Goal: Task Accomplishment & Management: Use online tool/utility

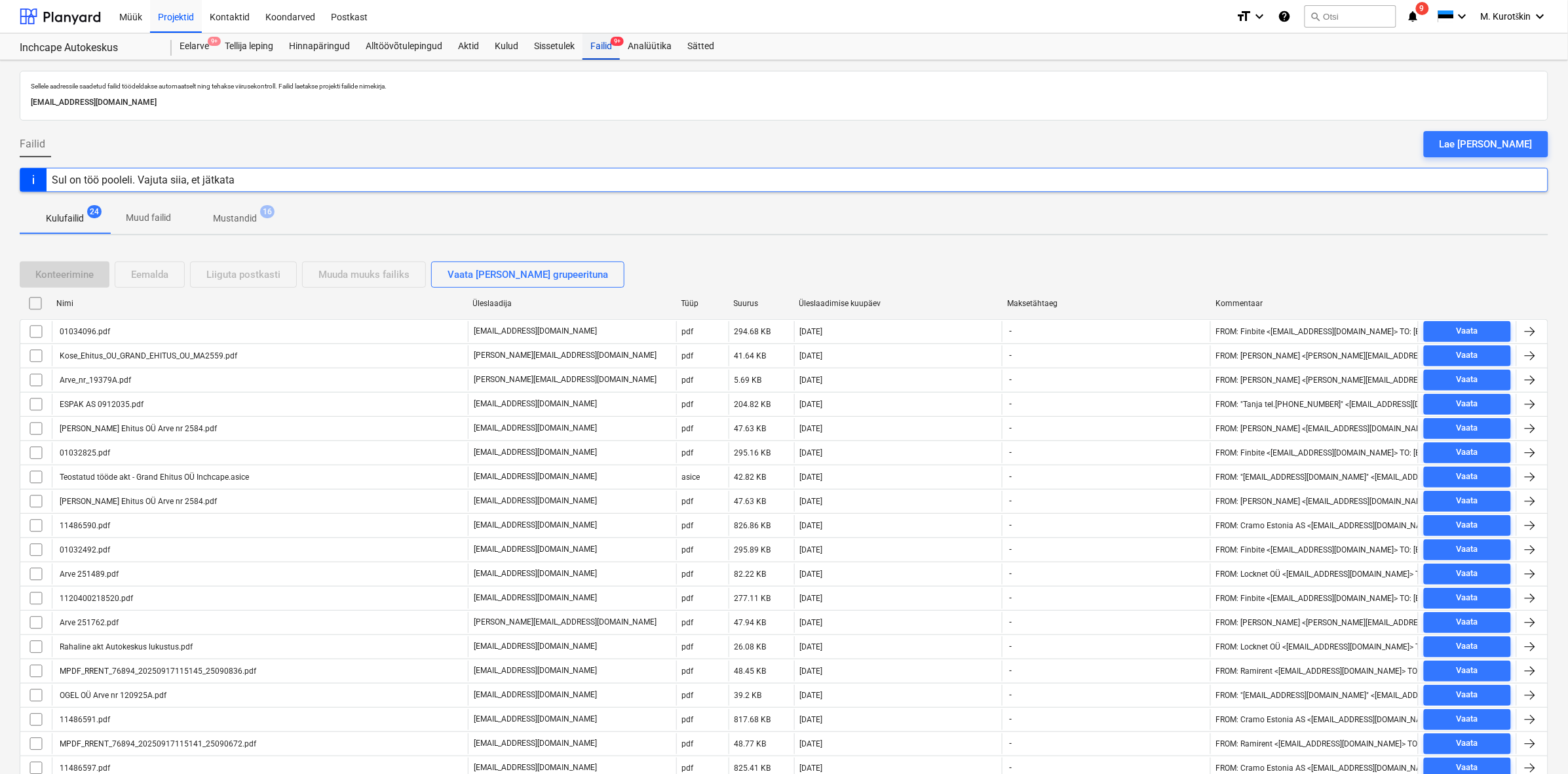
click at [616, 50] on div "Failid 9+" at bounding box center [601, 46] width 38 height 26
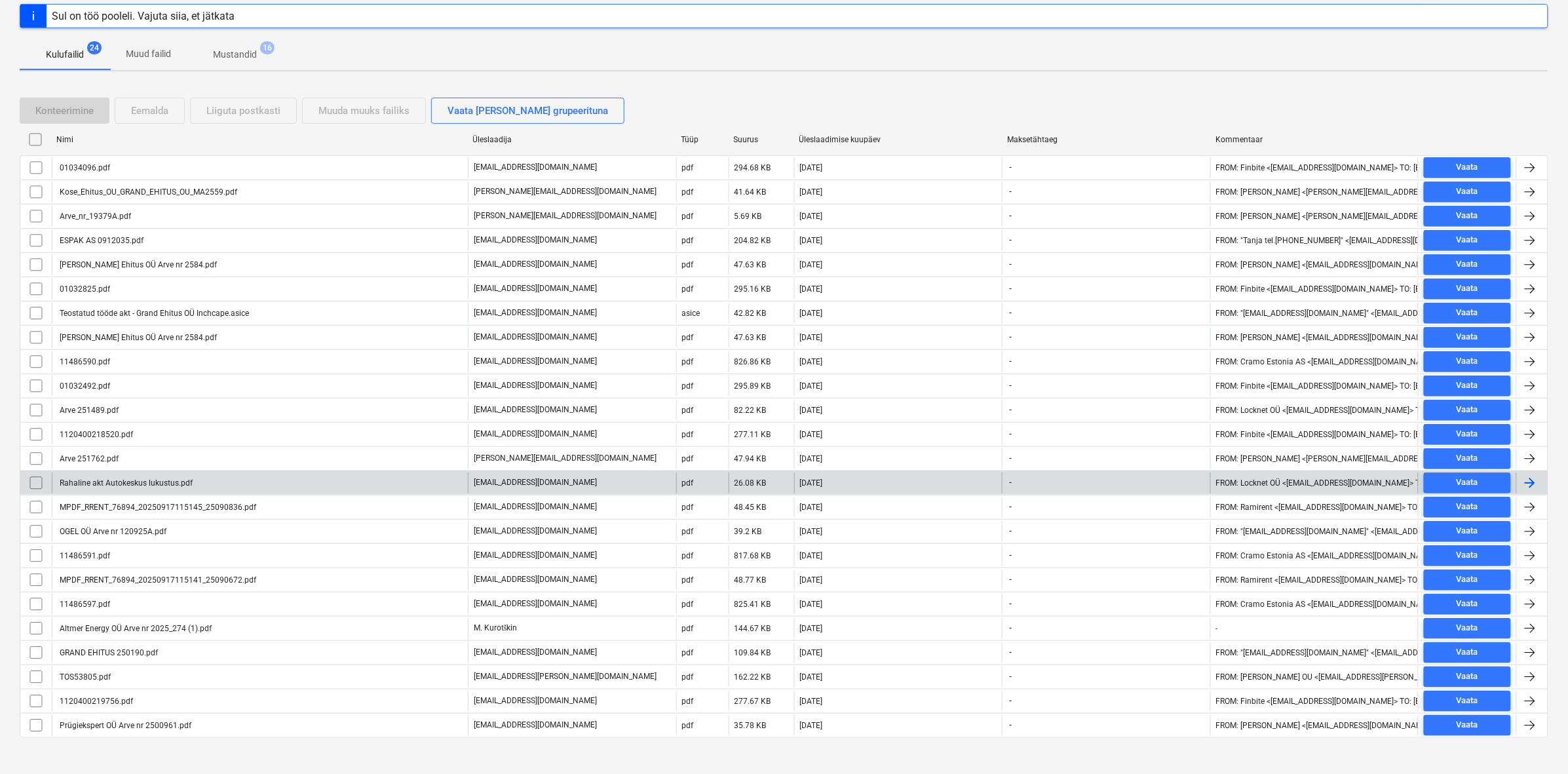
scroll to position [178, 0]
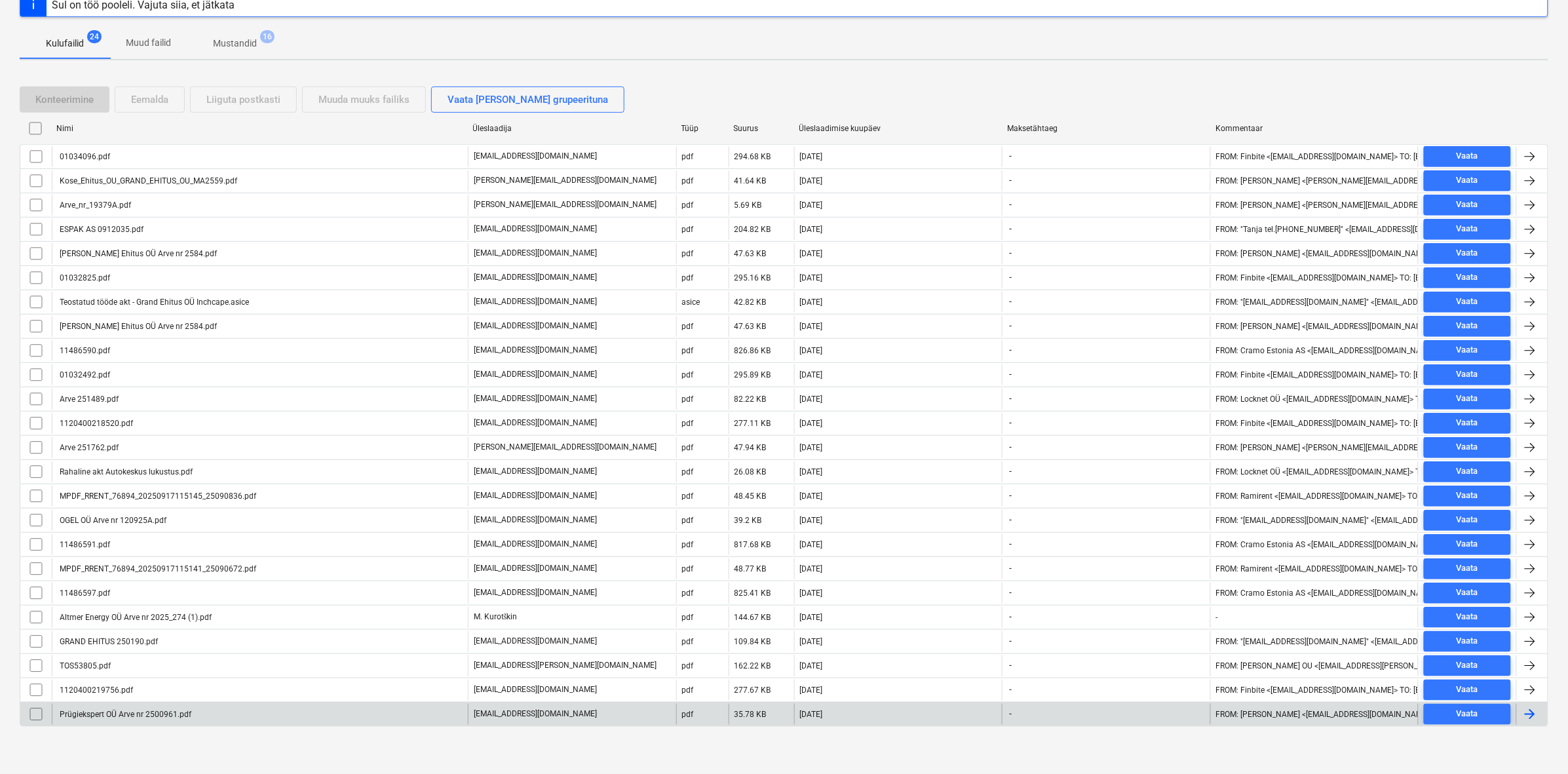
click at [174, 716] on div "Prügiekspert OÜ Arve nr 2500961.pdf" at bounding box center [124, 714] width 134 height 9
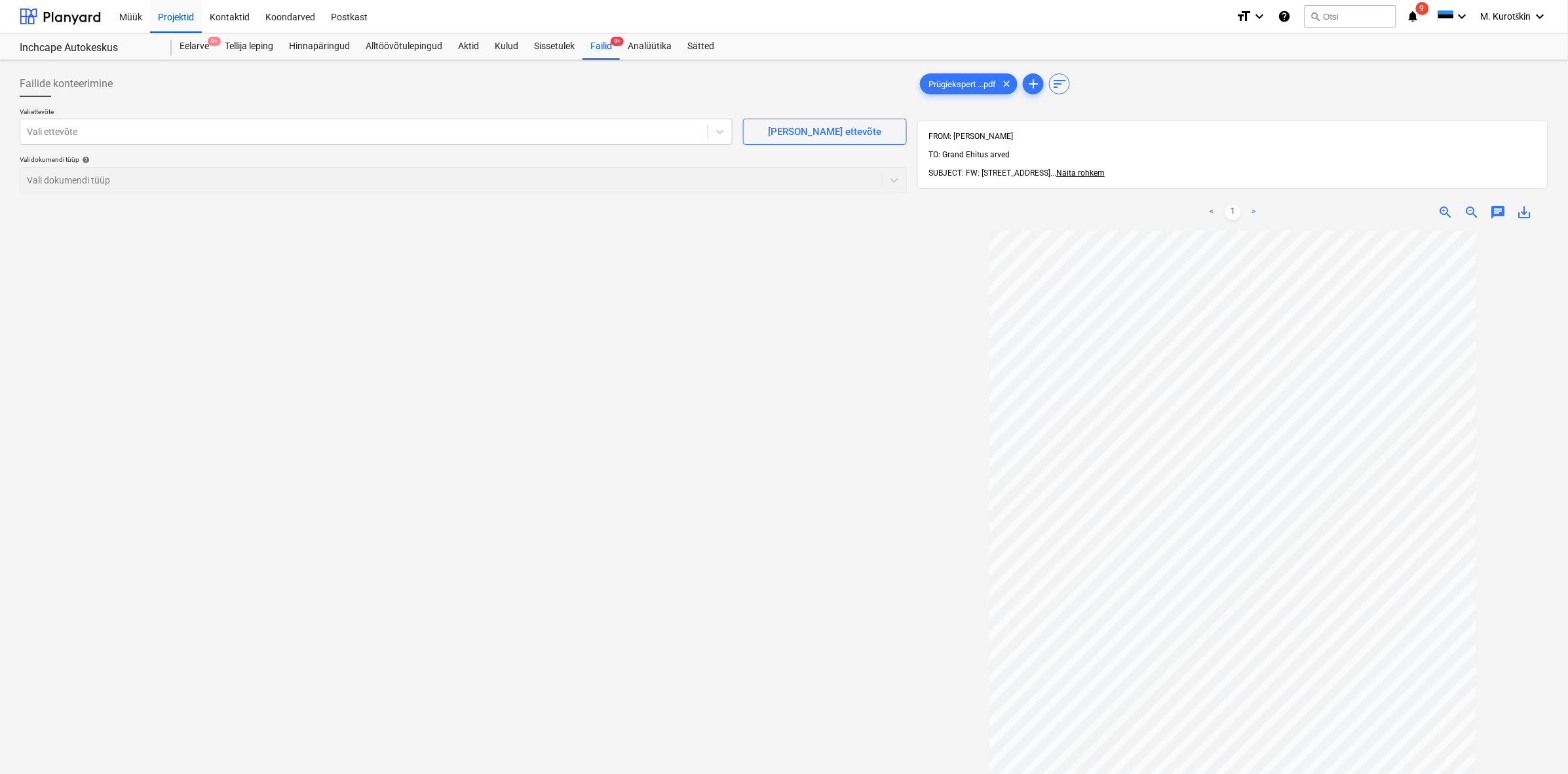
click at [331, 96] on div "Failide konteerimine" at bounding box center [463, 84] width 887 height 26
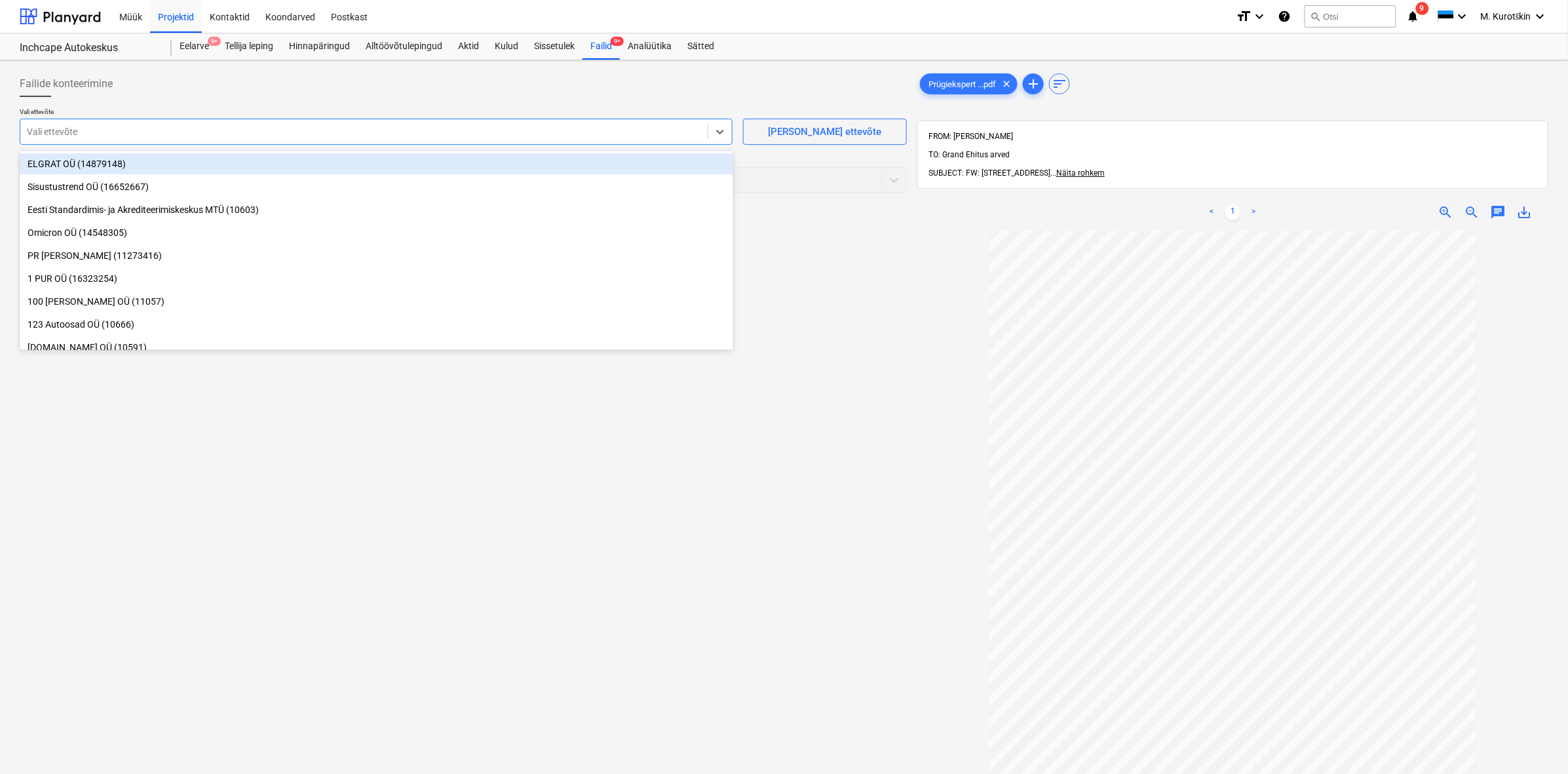
click at [320, 123] on div "Vali ettevõte" at bounding box center [364, 132] width 687 height 18
click at [329, 112] on p "Vali ettevõte" at bounding box center [376, 112] width 713 height 11
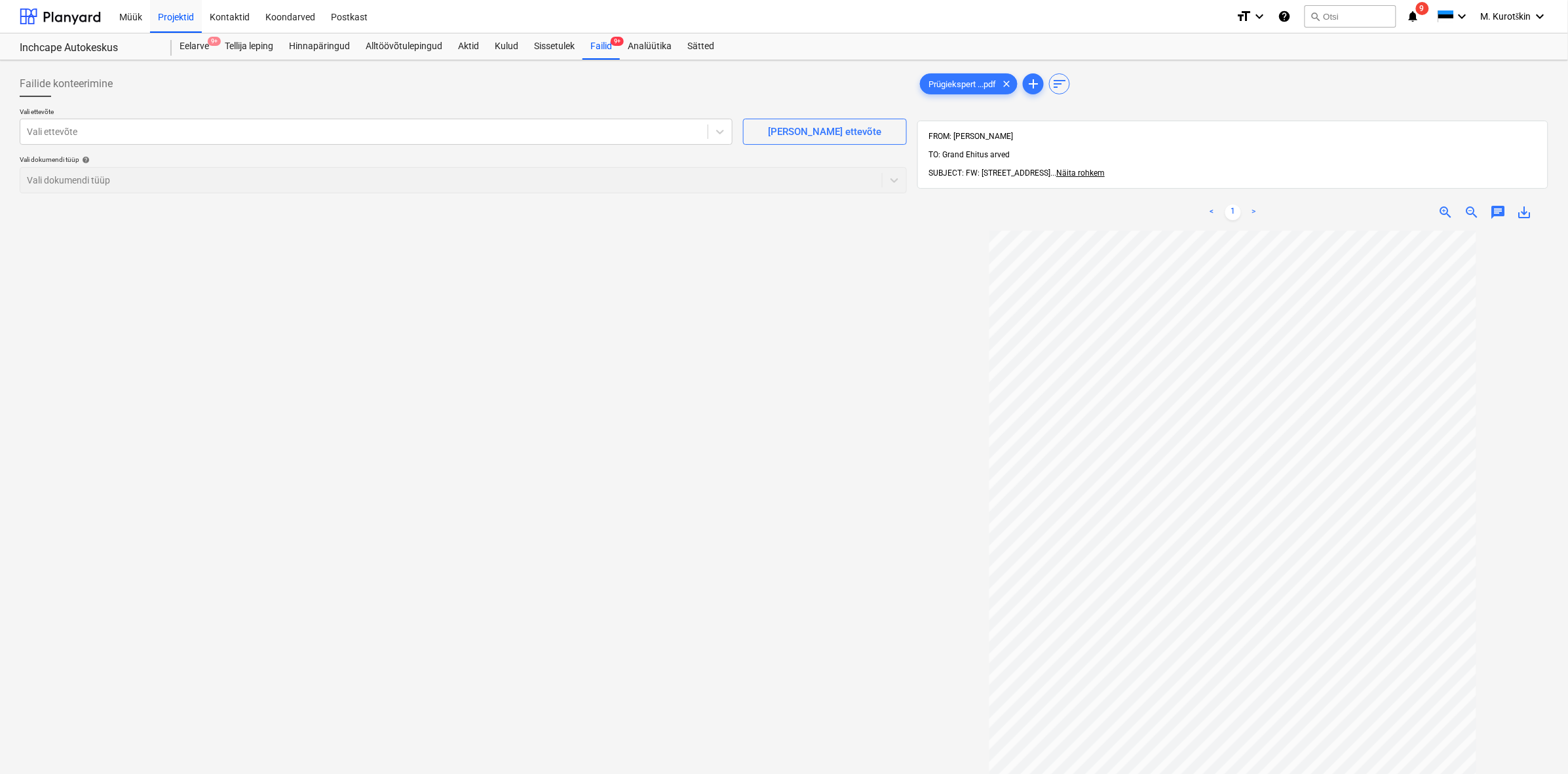
click at [616, 60] on div "Inchcape Autokeskus [GEOGRAPHIC_DATA] 9+ Tellija leping Hinnapäringud Alltöövõt…" at bounding box center [784, 47] width 1568 height 27
click at [615, 50] on div "Failid 9+" at bounding box center [601, 46] width 38 height 26
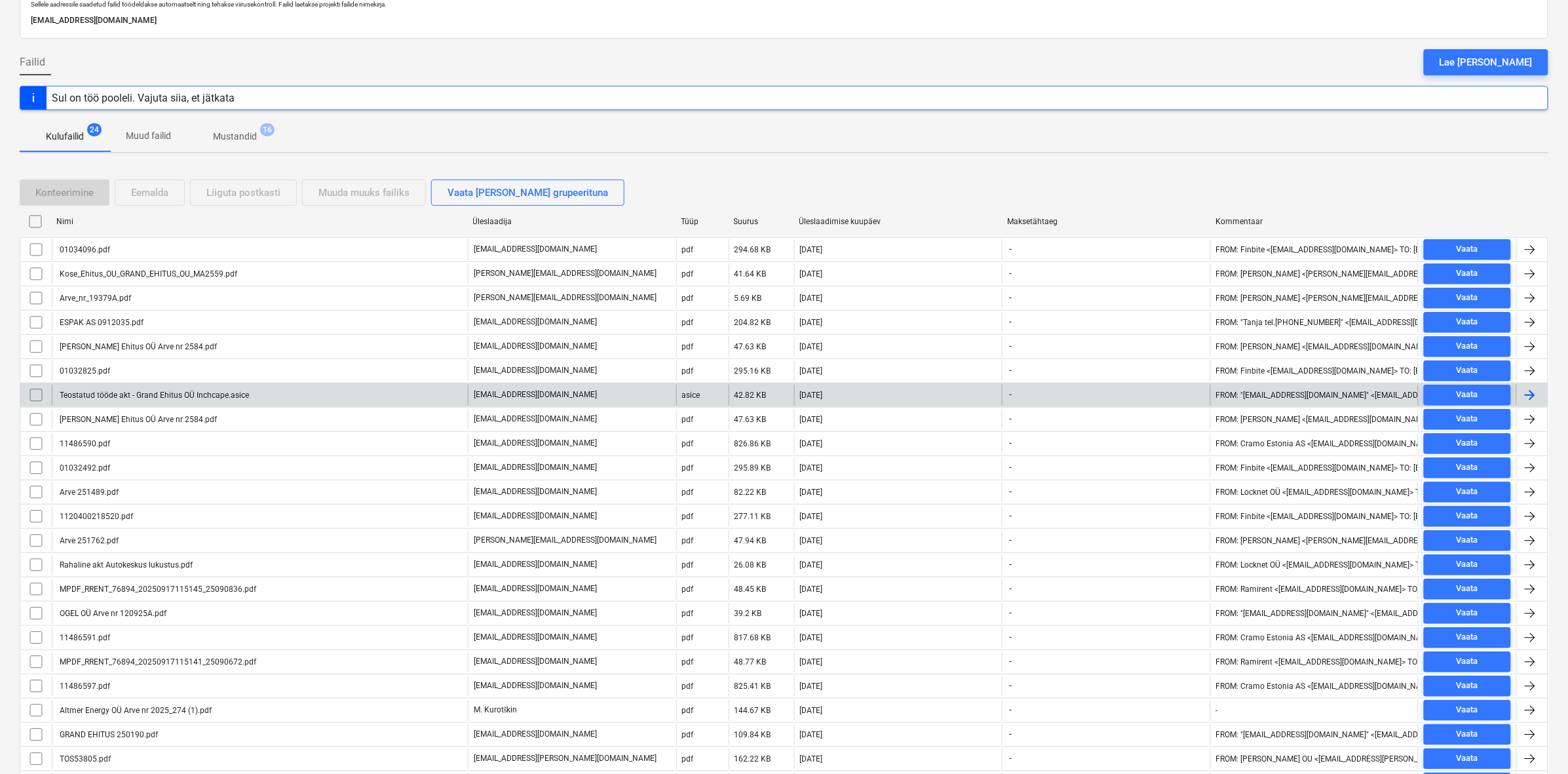
scroll to position [178, 0]
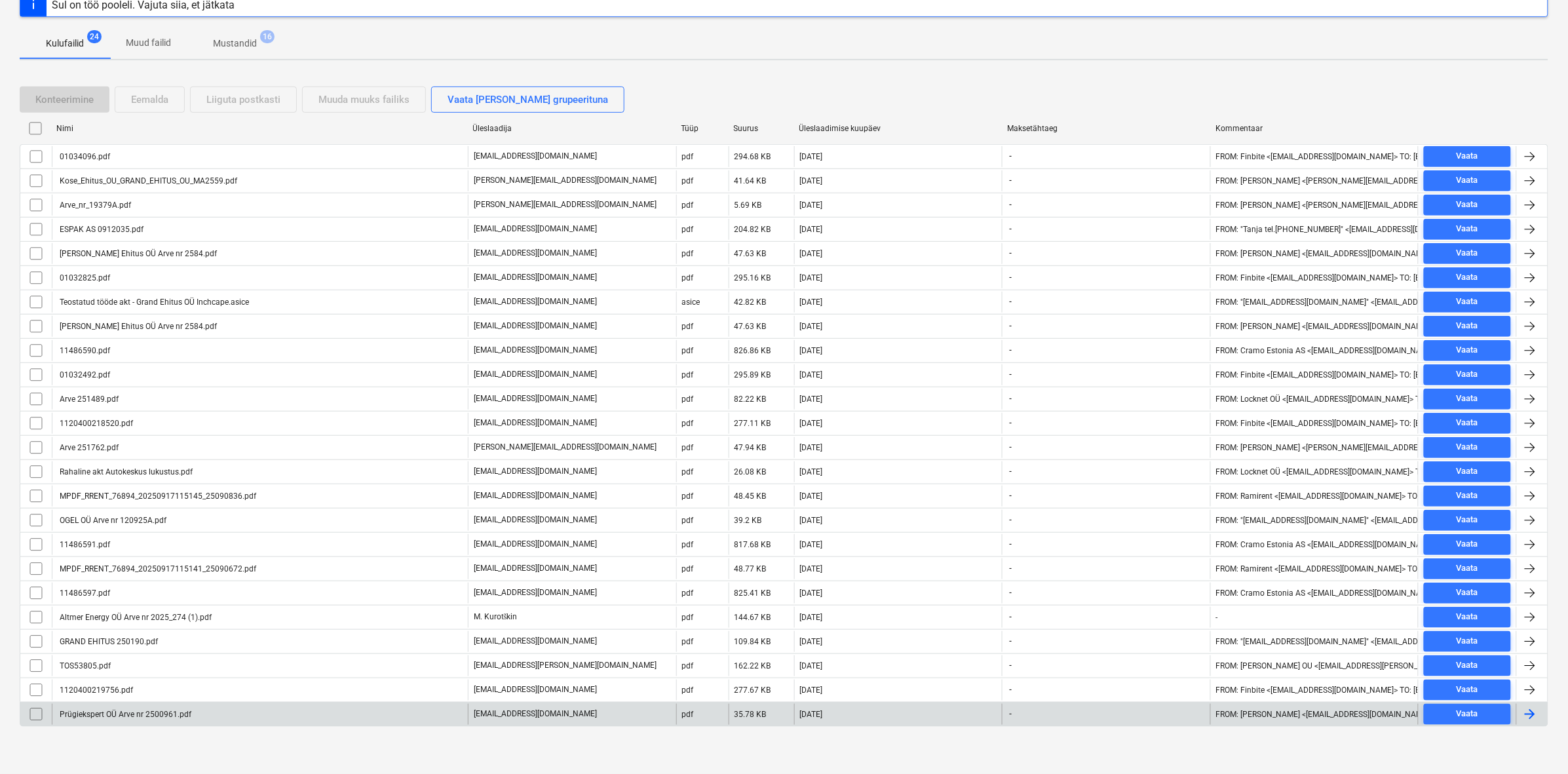
click at [33, 716] on input "checkbox" at bounding box center [36, 714] width 21 height 21
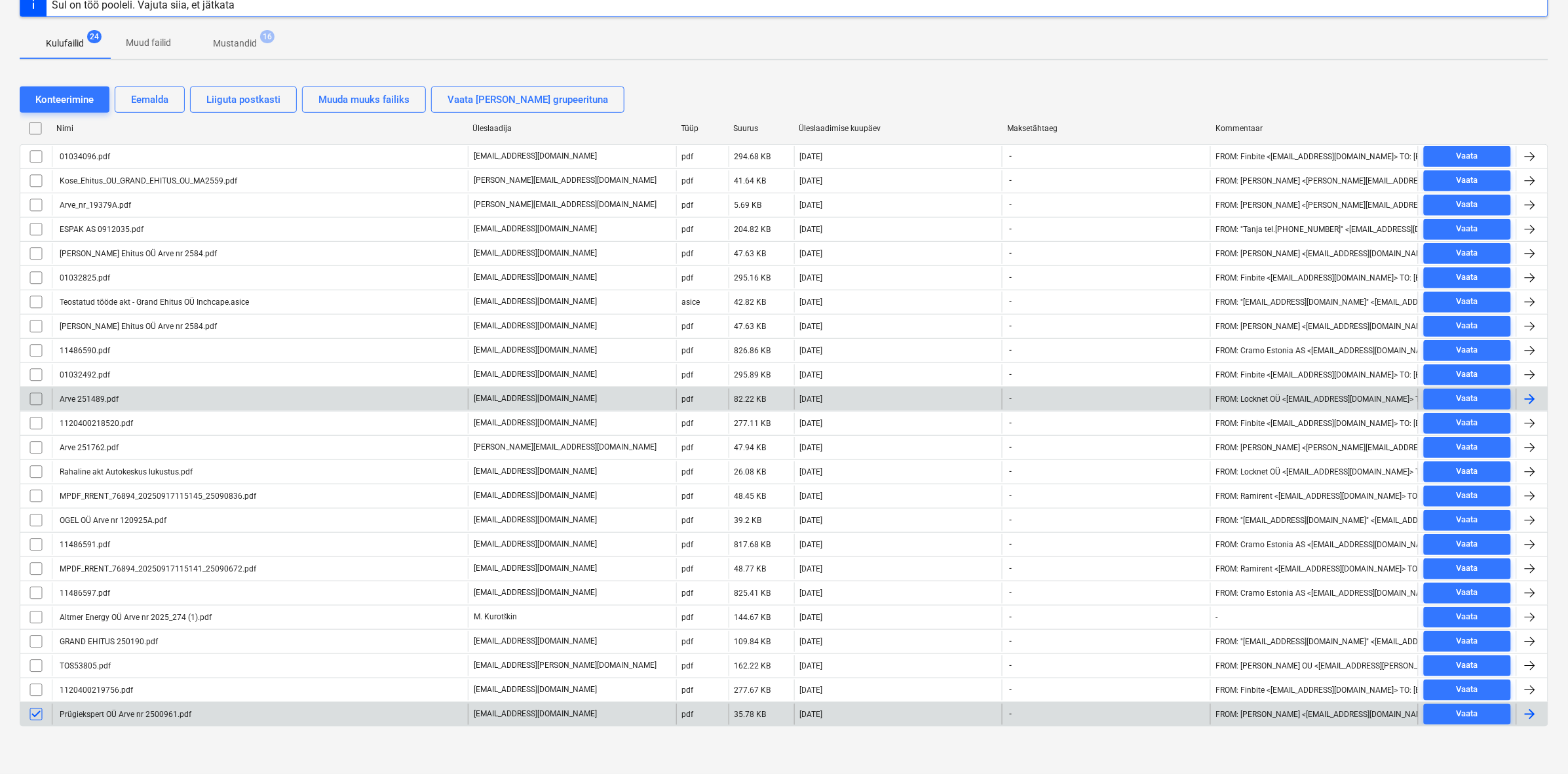
scroll to position [0, 0]
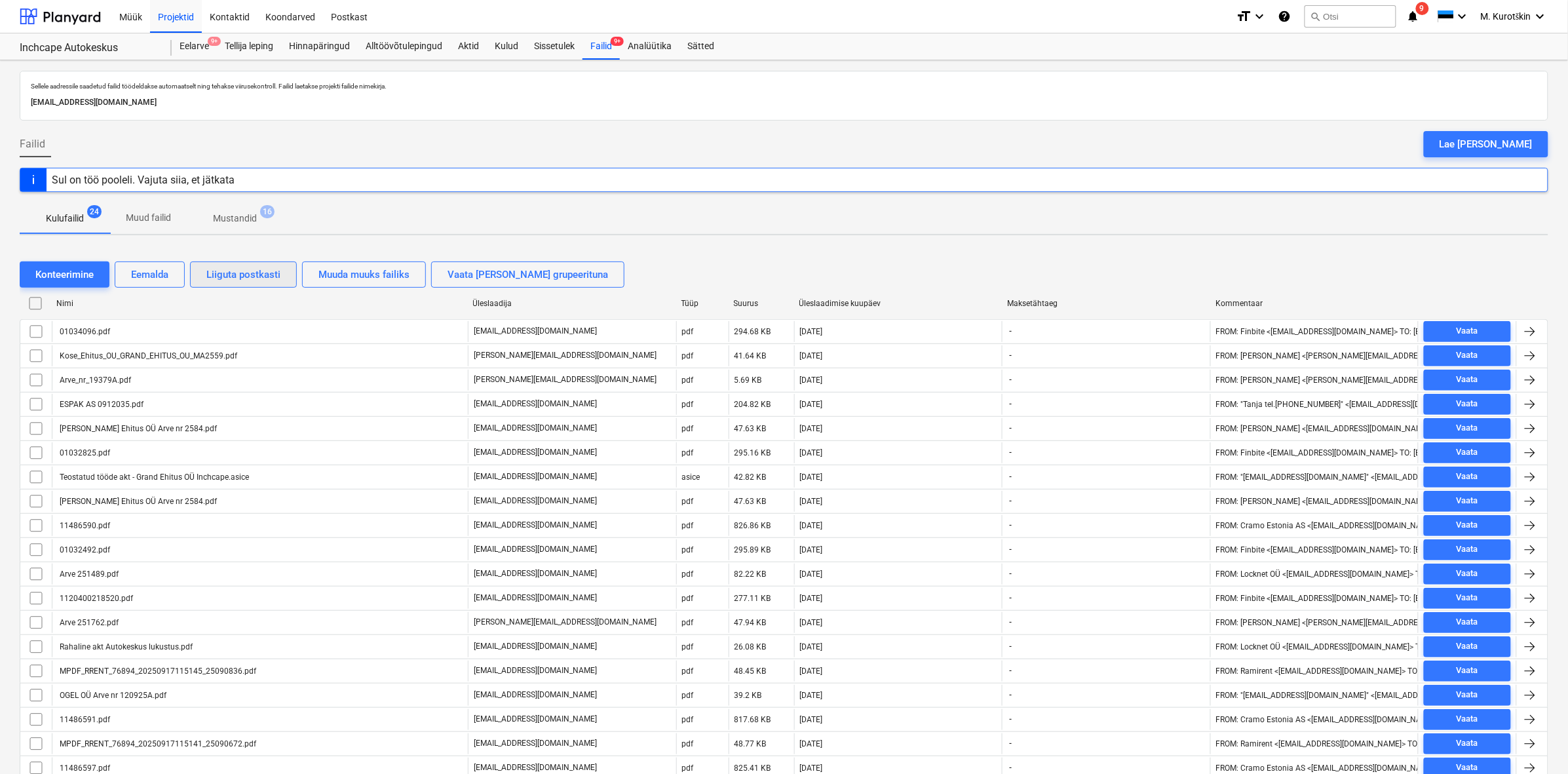
click at [265, 280] on div "Liiguta postkasti" at bounding box center [243, 274] width 74 height 17
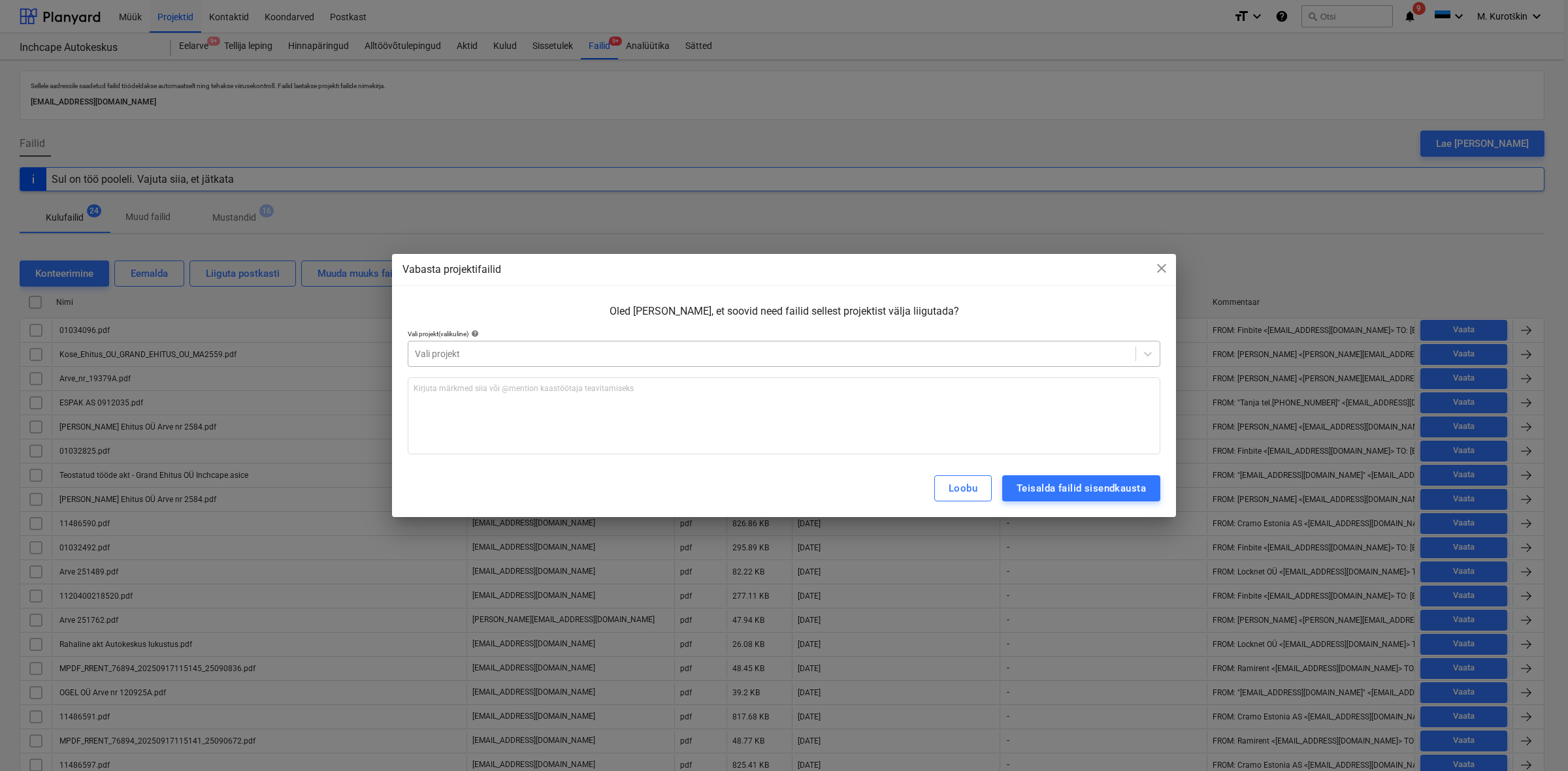
click at [541, 345] on div "Vali projekt" at bounding box center [771, 353] width 727 height 18
click at [537, 359] on div at bounding box center [771, 354] width 714 height 13
click at [537, 401] on div "Kirjuta märkmed siia või @mention kaastöötaja teavitamiseks ﻿" at bounding box center [783, 416] width 752 height 77
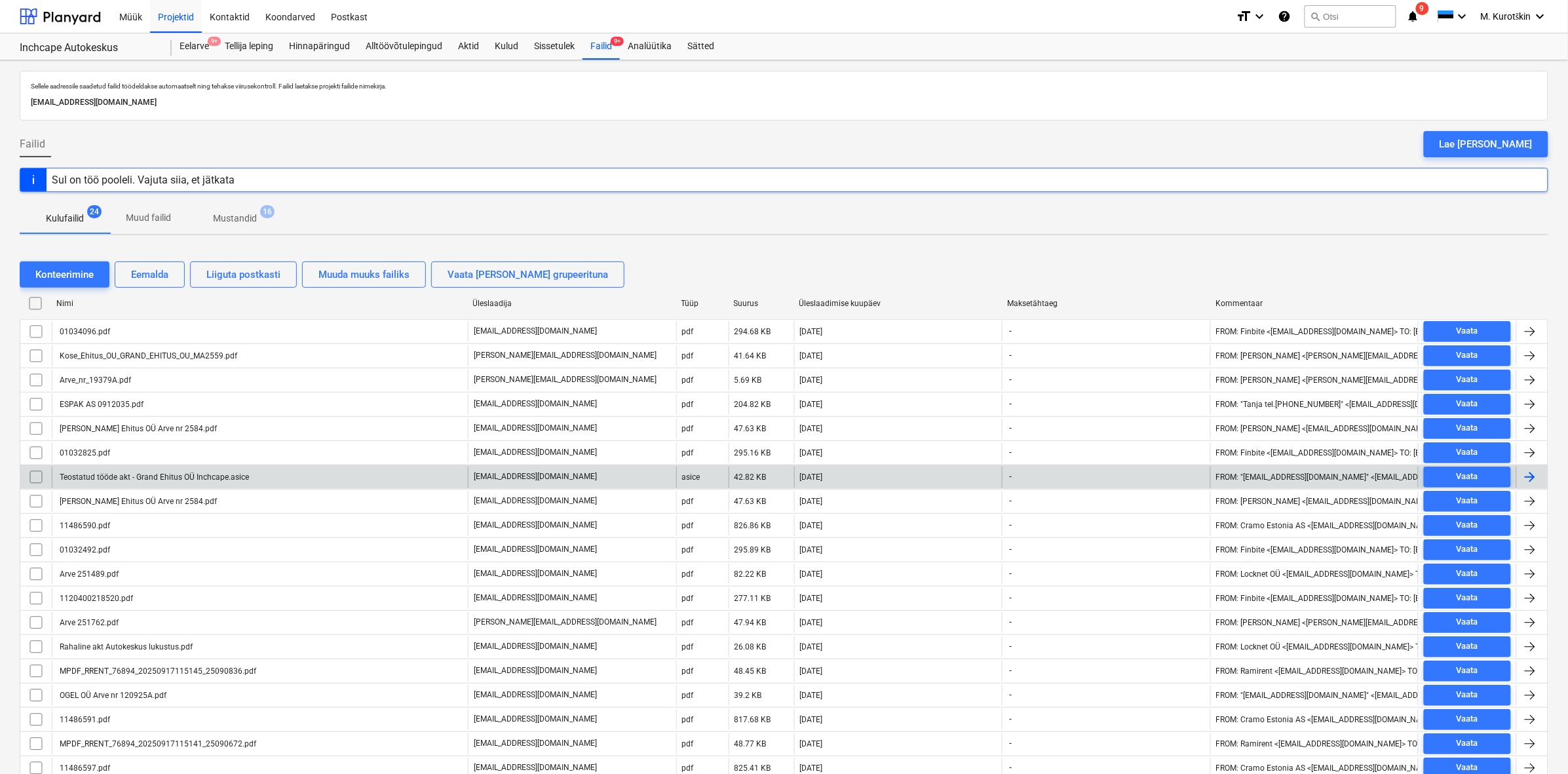
scroll to position [178, 0]
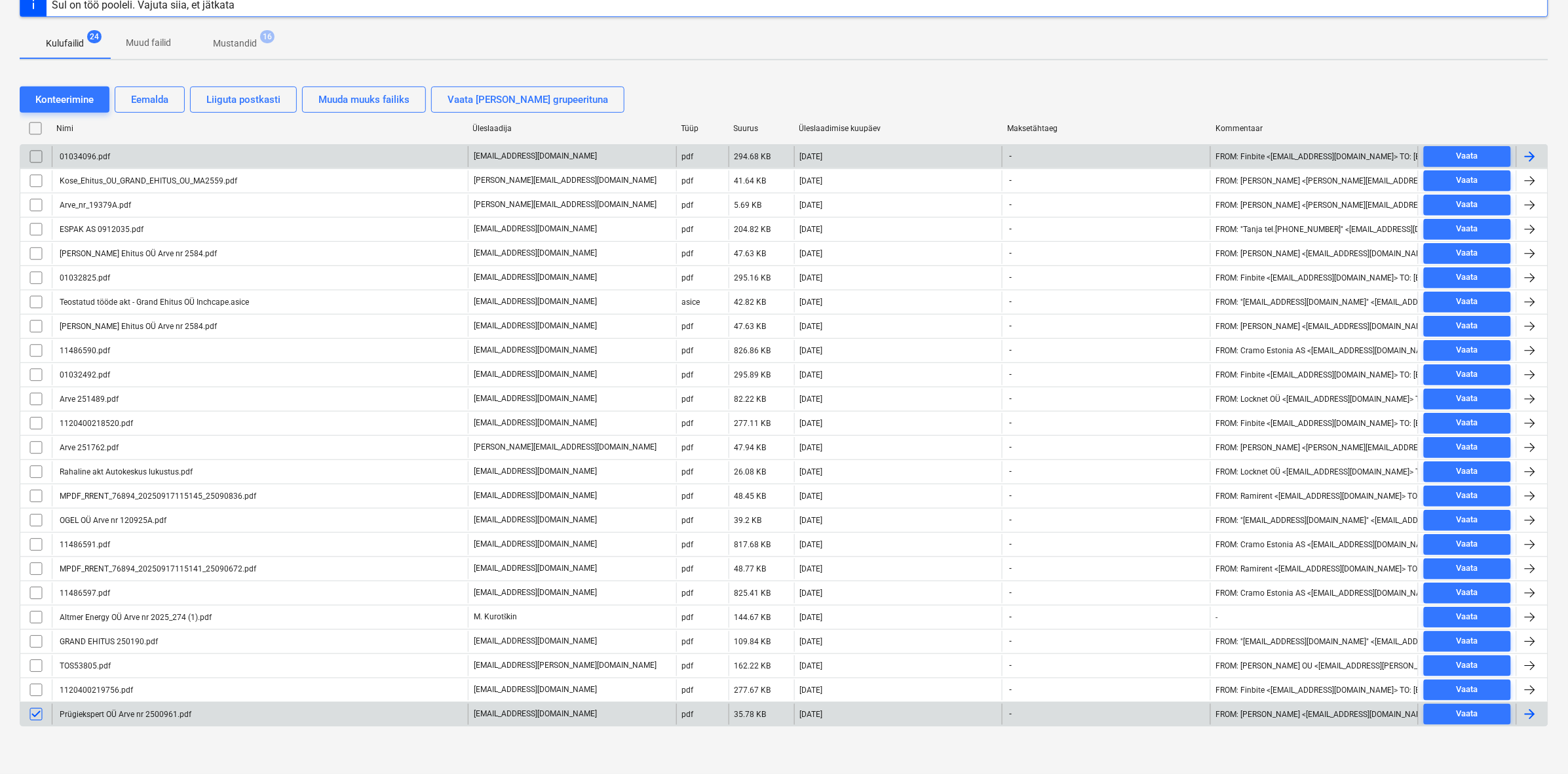
click at [142, 156] on div "01034096.pdf" at bounding box center [259, 157] width 416 height 21
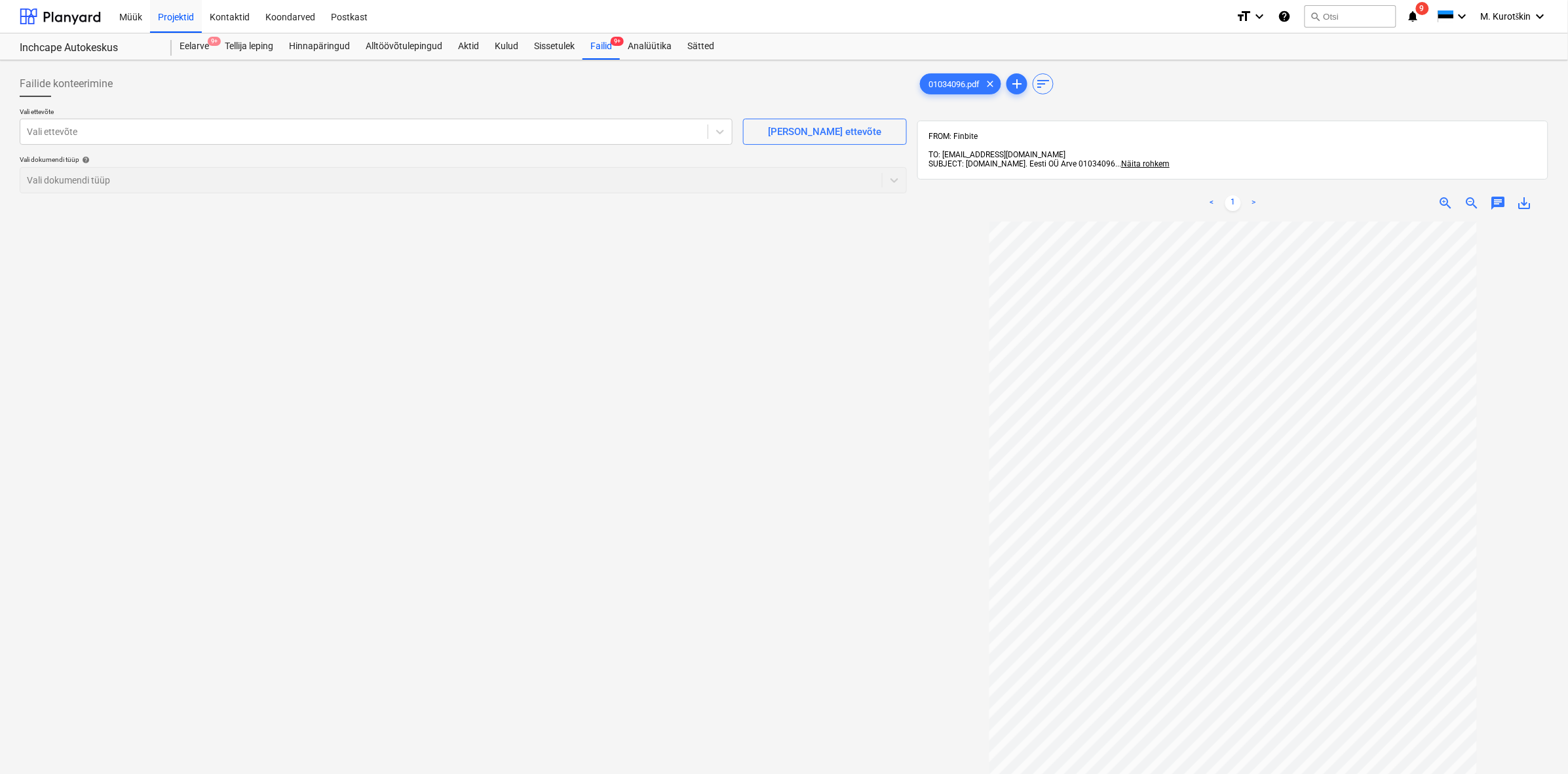
click at [1474, 195] on span "zoom_out" at bounding box center [1472, 203] width 16 height 16
click at [1443, 195] on span "zoom_in" at bounding box center [1445, 203] width 16 height 16
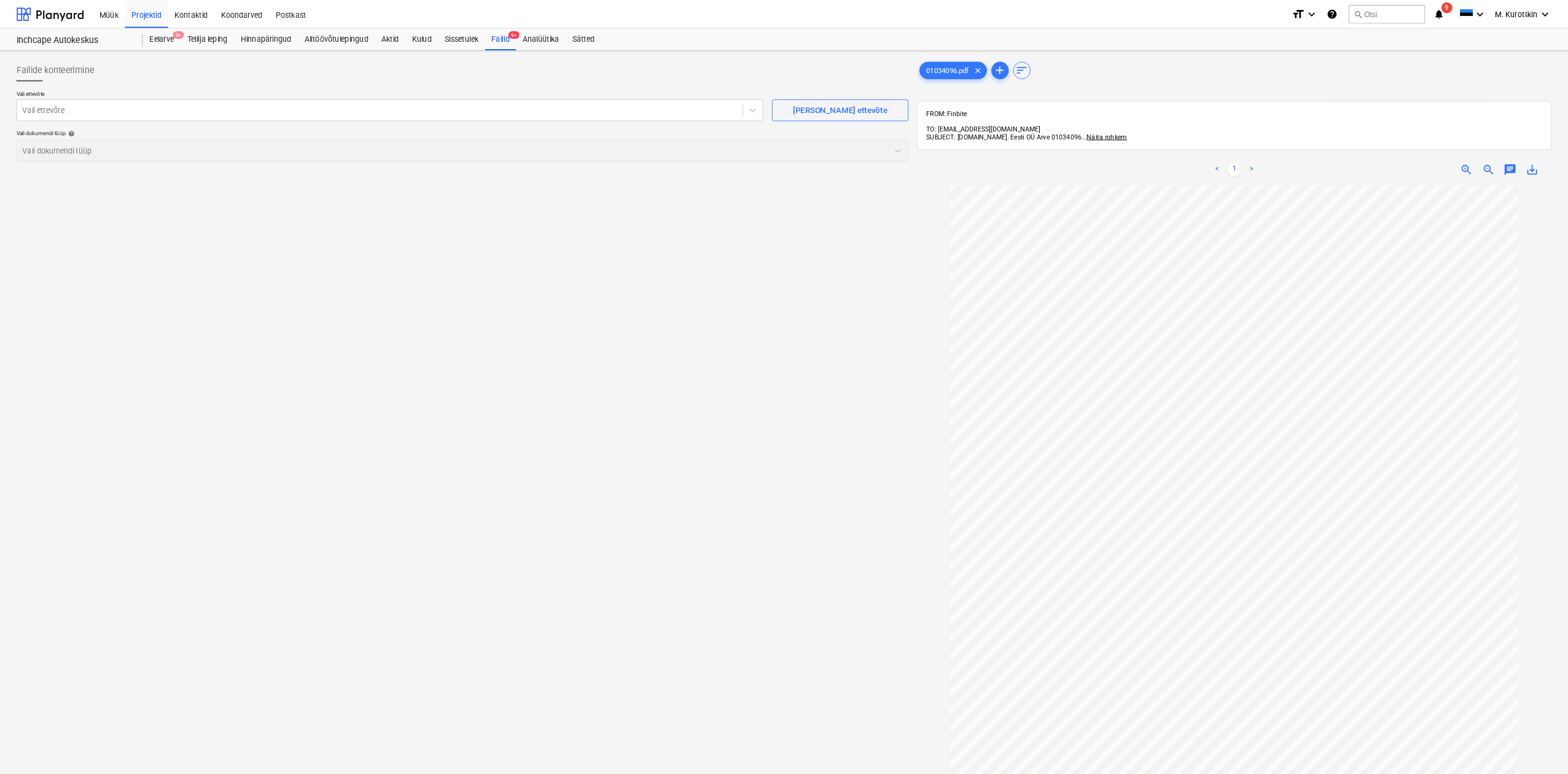
scroll to position [72, 0]
click at [536, 141] on div "Vali ettevõte Vali ettevõte [PERSON_NAME] uus ettevõte Vali dokumendi tüüp help…" at bounding box center [521, 146] width 1004 height 90
click at [540, 131] on div "Vali ettevõte" at bounding box center [427, 123] width 817 height 17
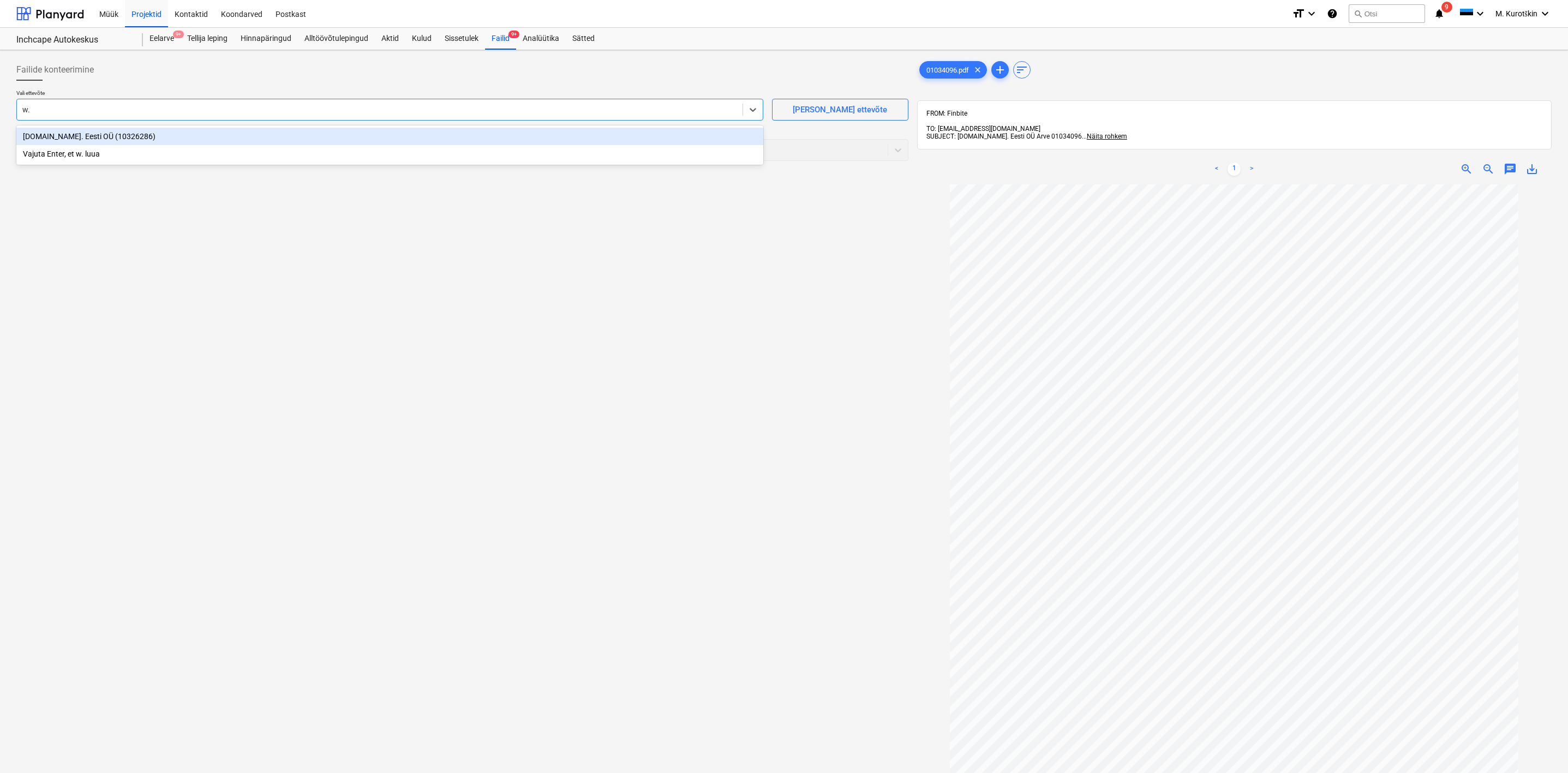
type input "w.e"
click at [484, 137] on div "[DOMAIN_NAME]. Eesti OÜ (10326286)" at bounding box center [390, 136] width 747 height 17
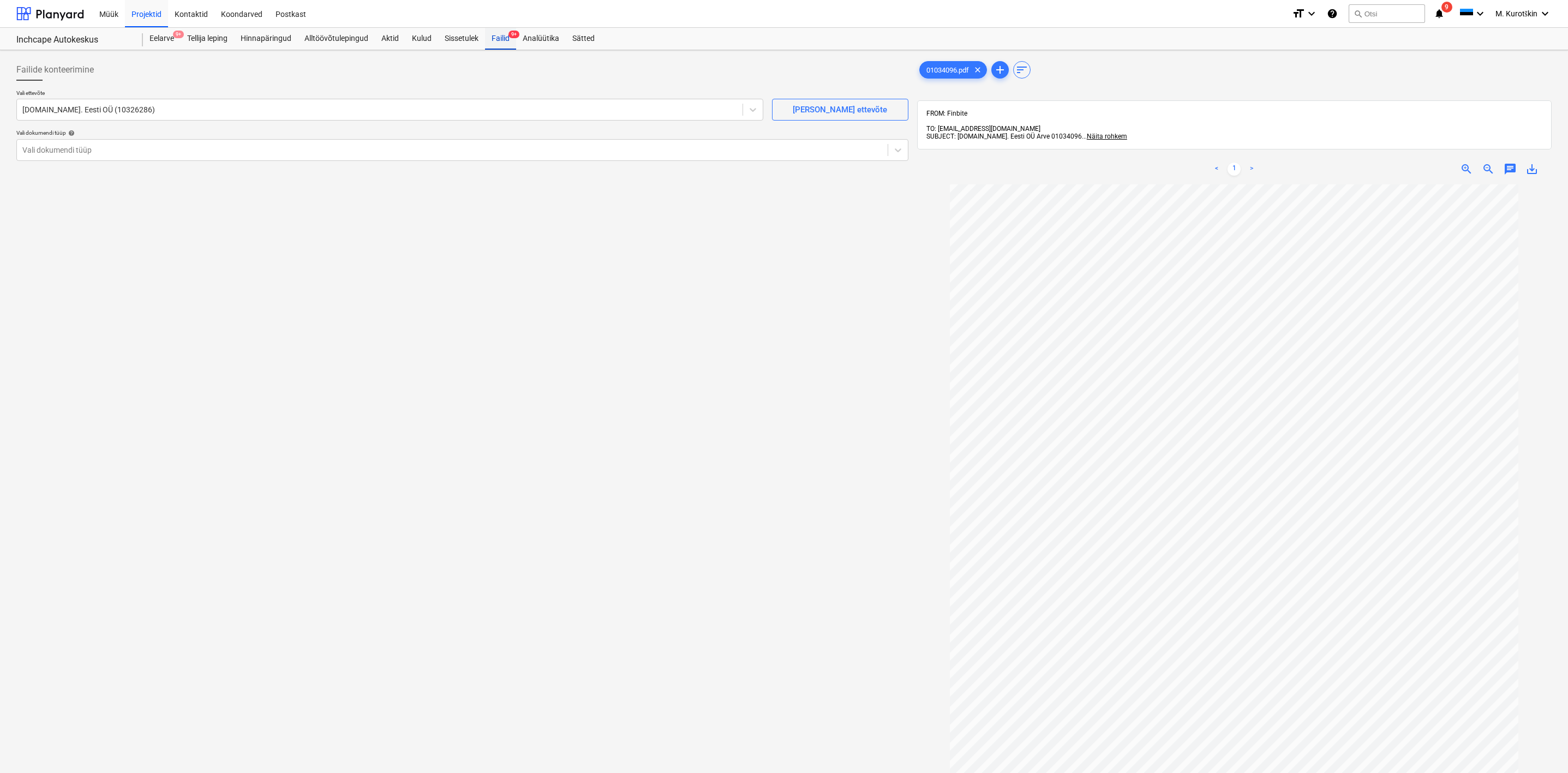
click at [485, 33] on div "Failid 9+" at bounding box center [500, 38] width 31 height 22
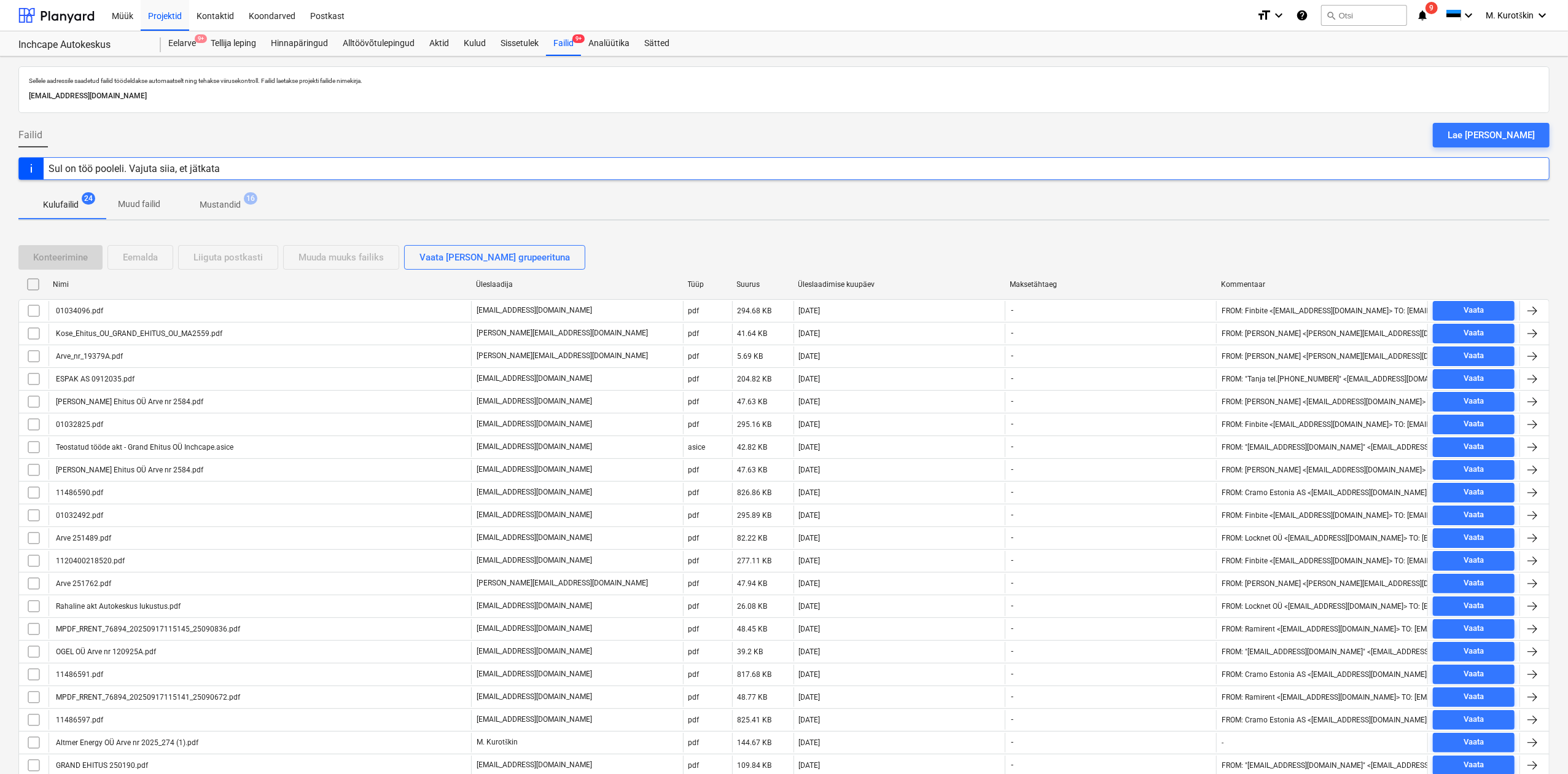
click at [234, 197] on span "Mustandid 16" at bounding box center [220, 204] width 90 height 22
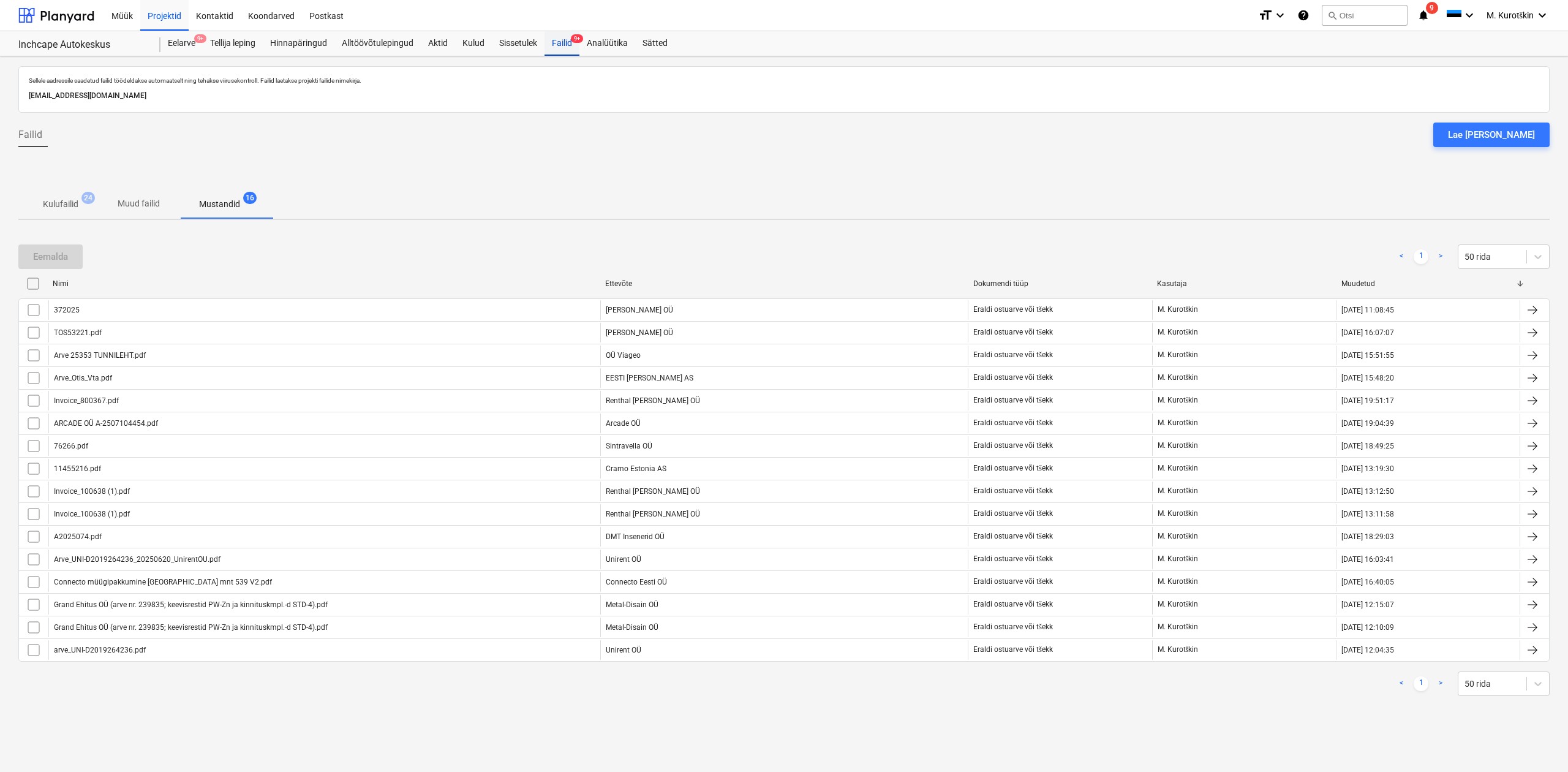
click at [580, 50] on div "Failid 9+" at bounding box center [562, 43] width 35 height 24
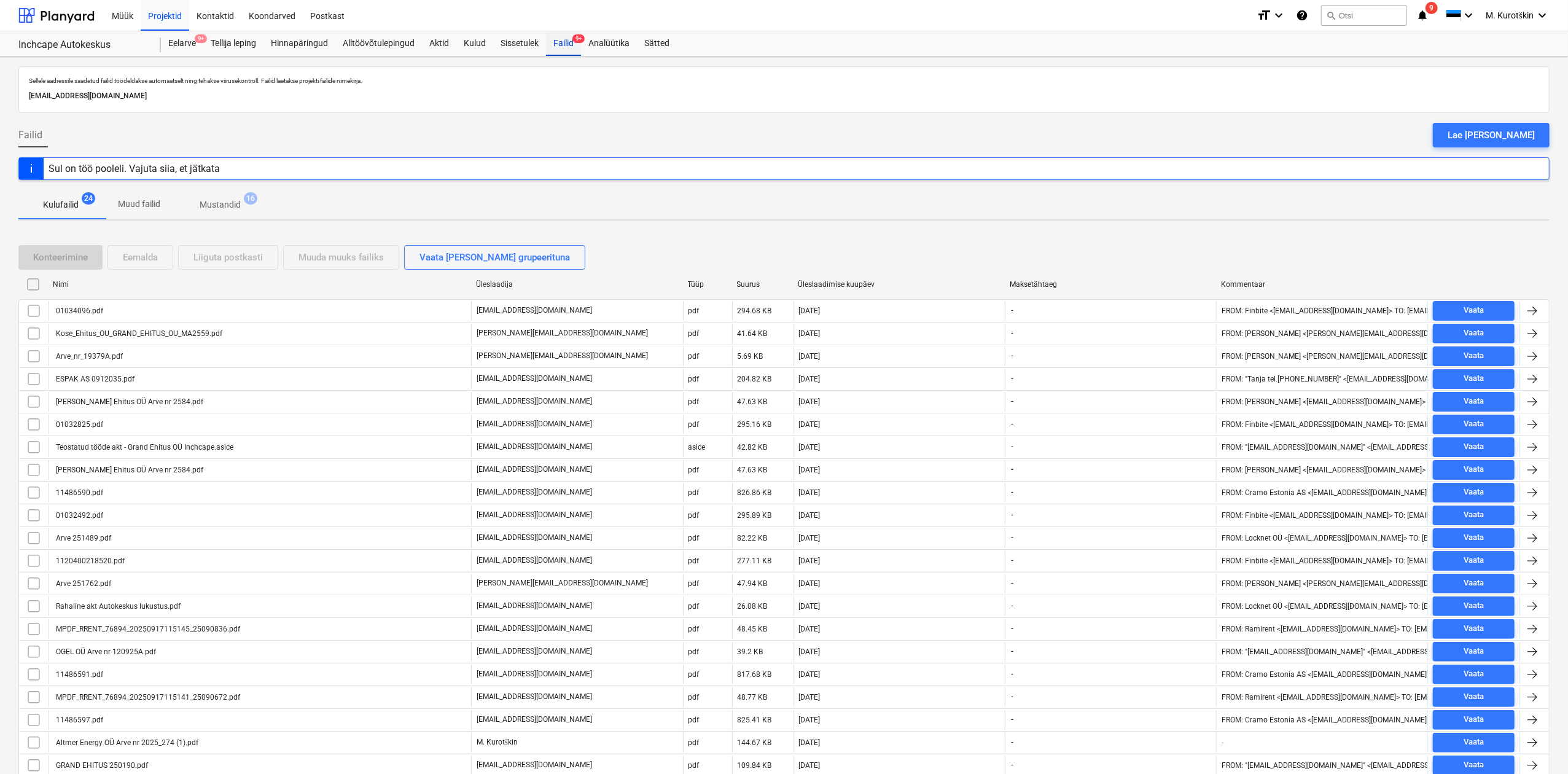
click at [581, 49] on div "Failid 9+" at bounding box center [563, 43] width 35 height 24
click at [581, 46] on div "Failid 9+" at bounding box center [563, 43] width 35 height 24
click at [456, 48] on div "Aktid" at bounding box center [439, 43] width 35 height 24
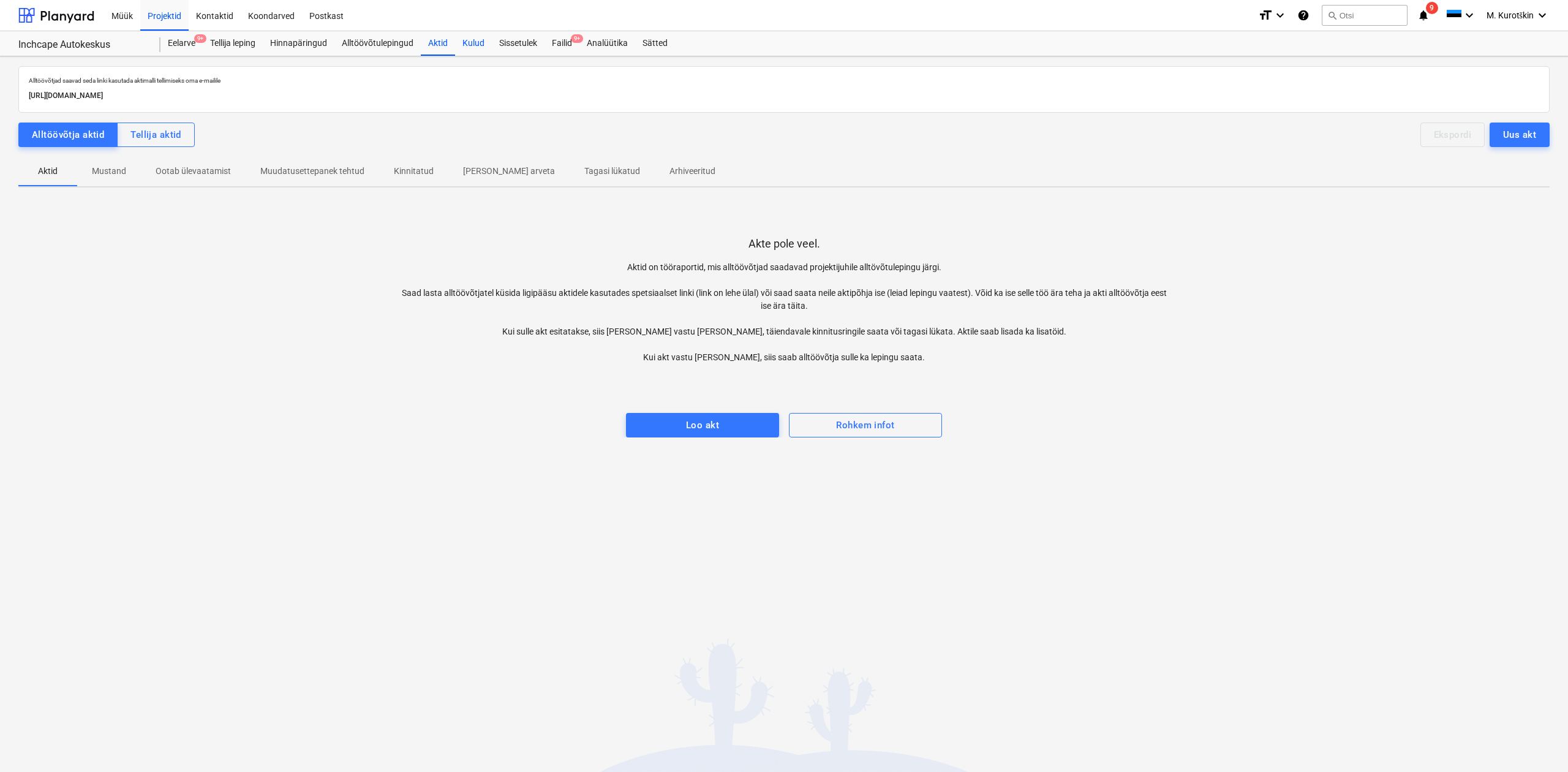
click at [492, 43] on div "Kulud" at bounding box center [473, 43] width 37 height 24
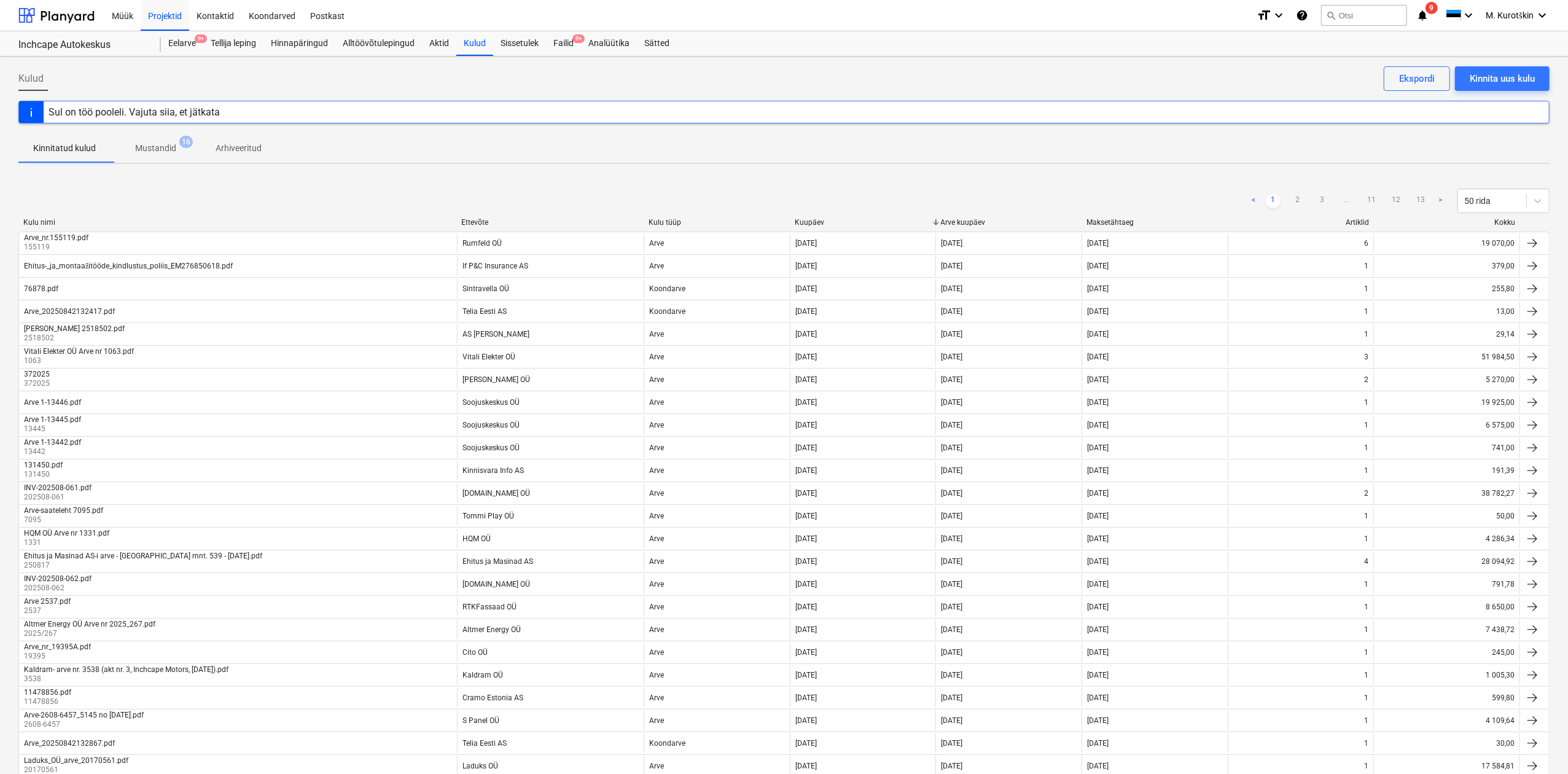
click at [186, 151] on span "Mustandid 16" at bounding box center [156, 148] width 61 height 13
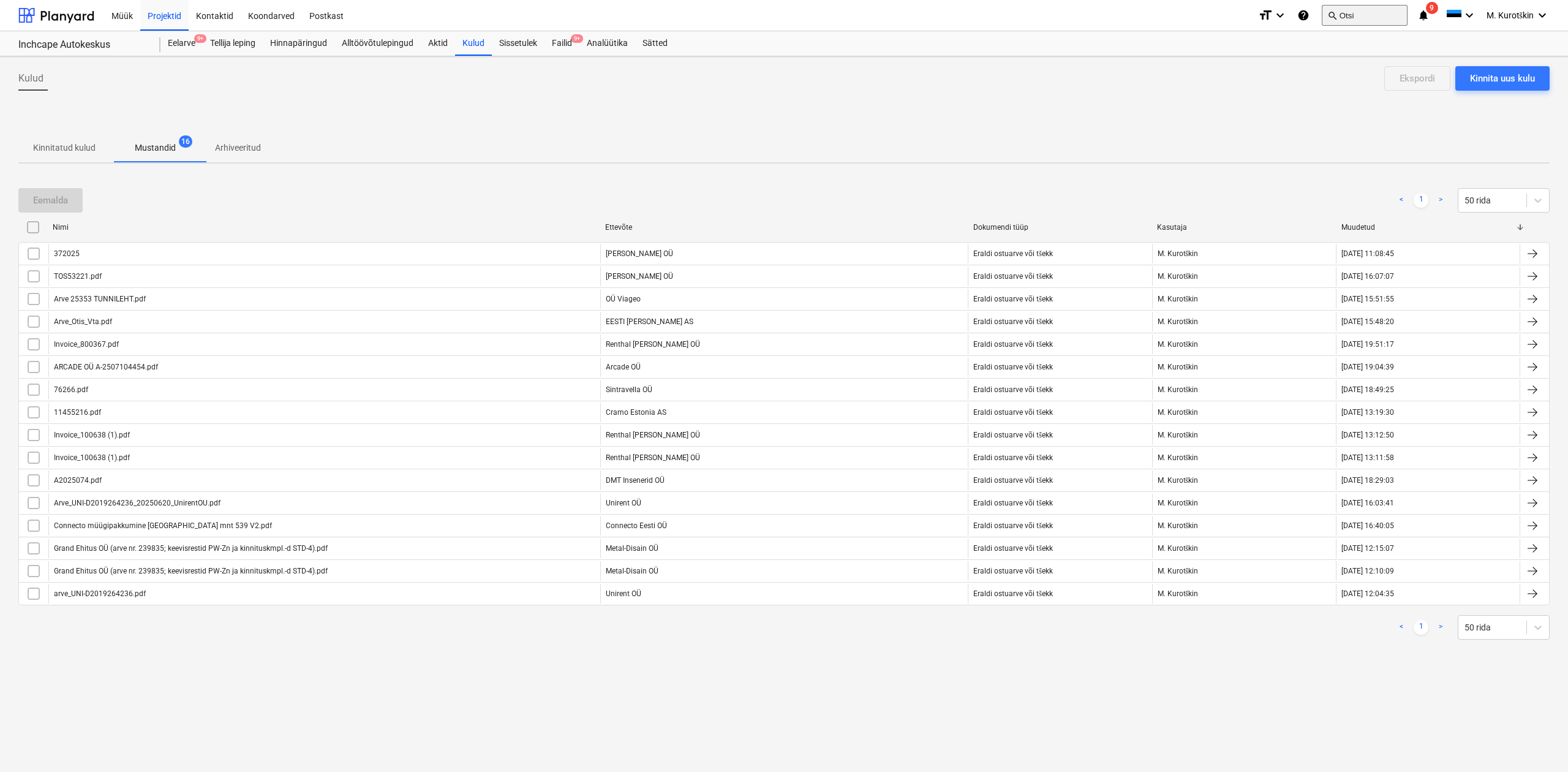
click at [1362, 15] on button "search Otsi" at bounding box center [1364, 15] width 86 height 21
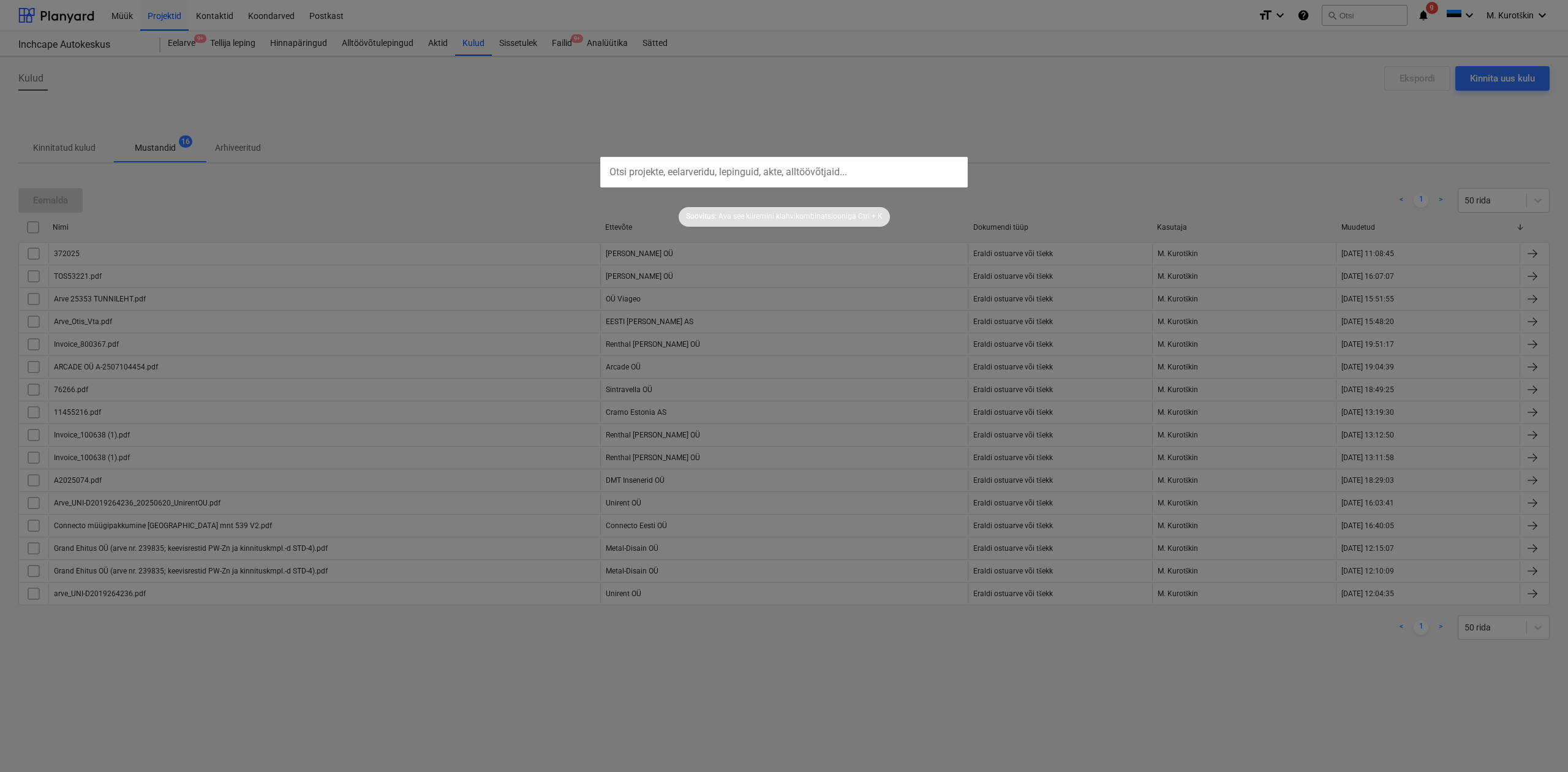
click at [724, 115] on div at bounding box center [784, 386] width 1568 height 772
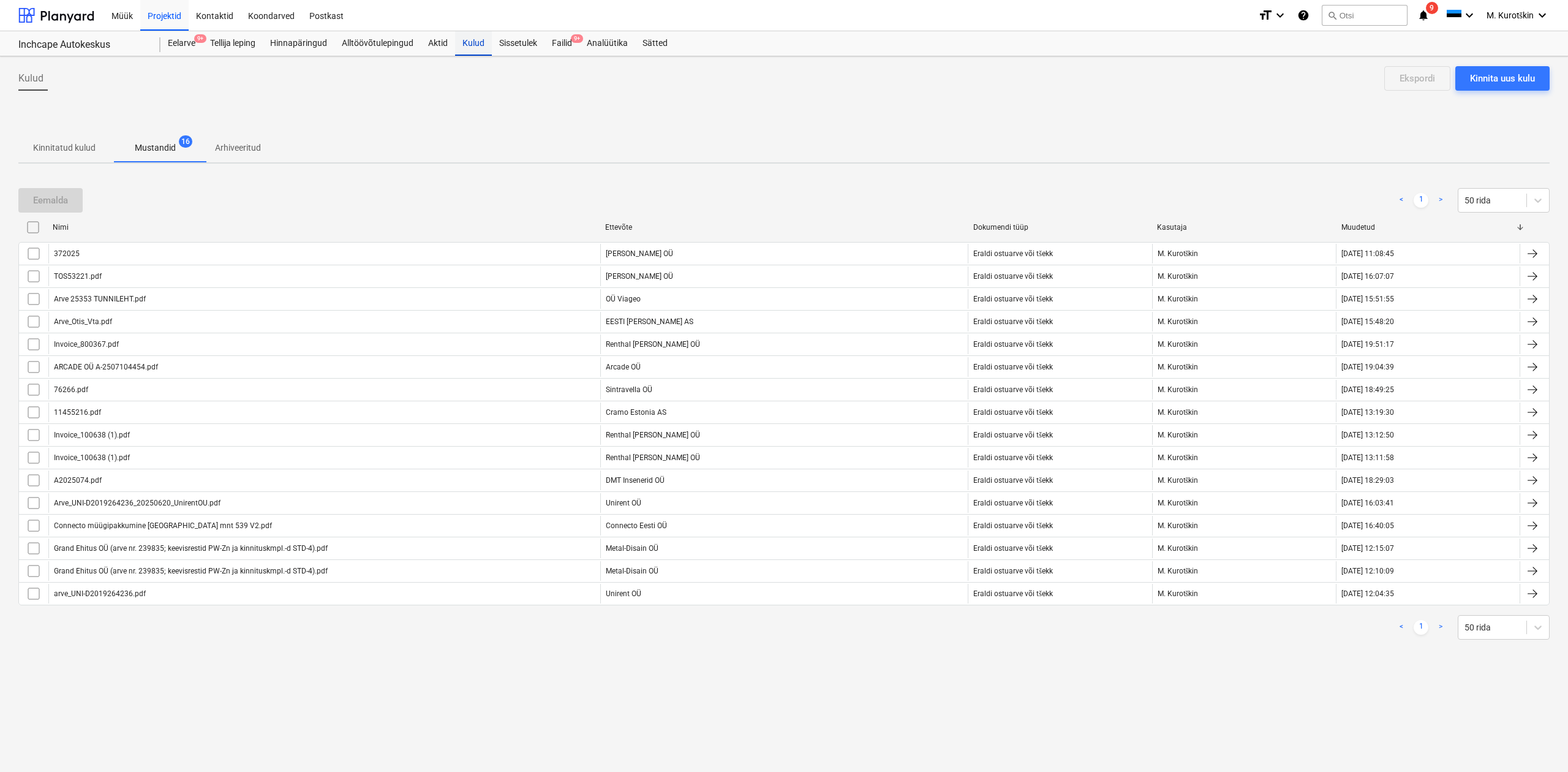
click at [492, 44] on div "Kulud" at bounding box center [473, 43] width 37 height 24
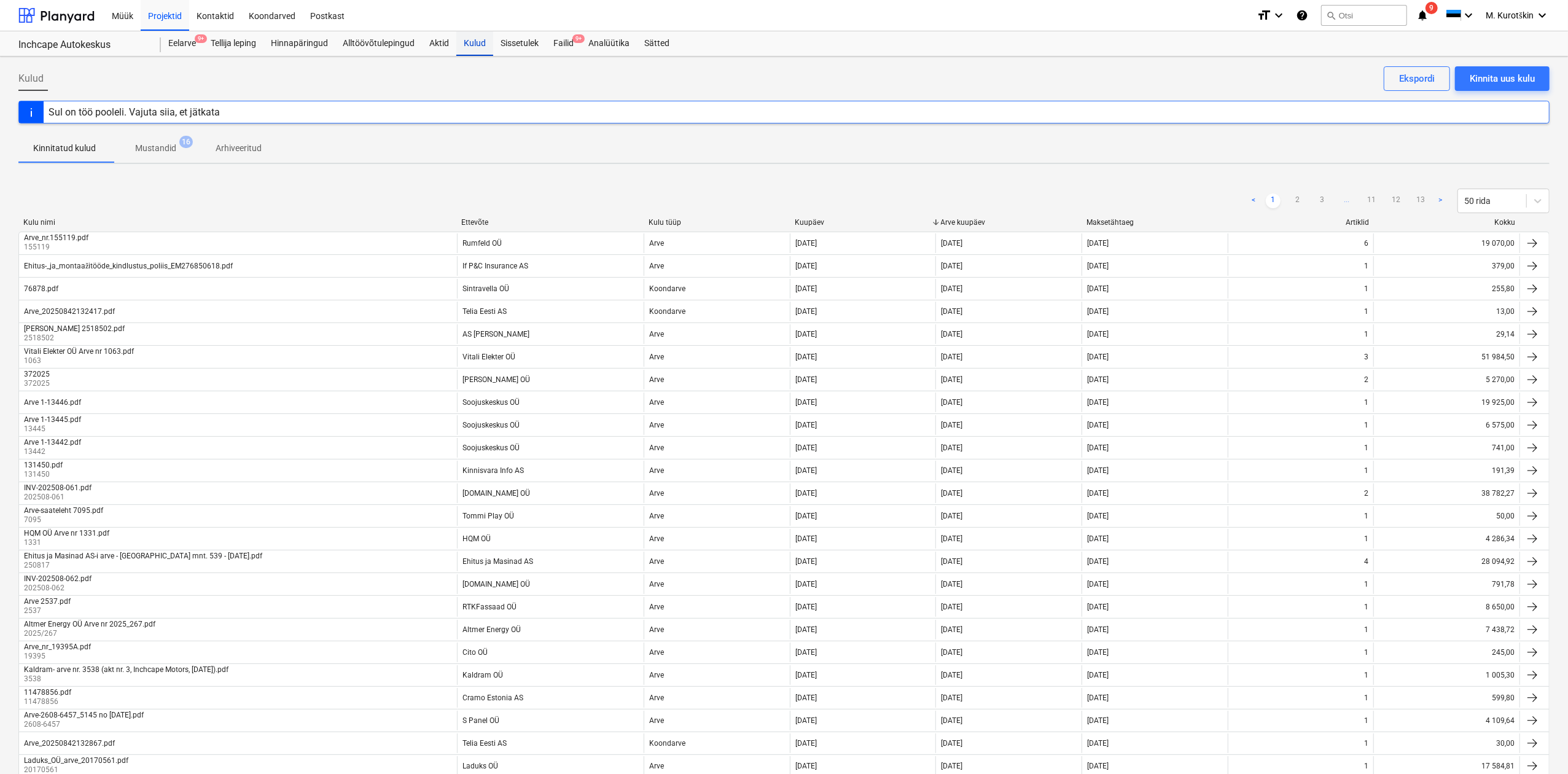
click at [492, 40] on div "Kulud" at bounding box center [474, 43] width 37 height 24
click at [1325, 23] on button "search Otsi" at bounding box center [1364, 15] width 86 height 21
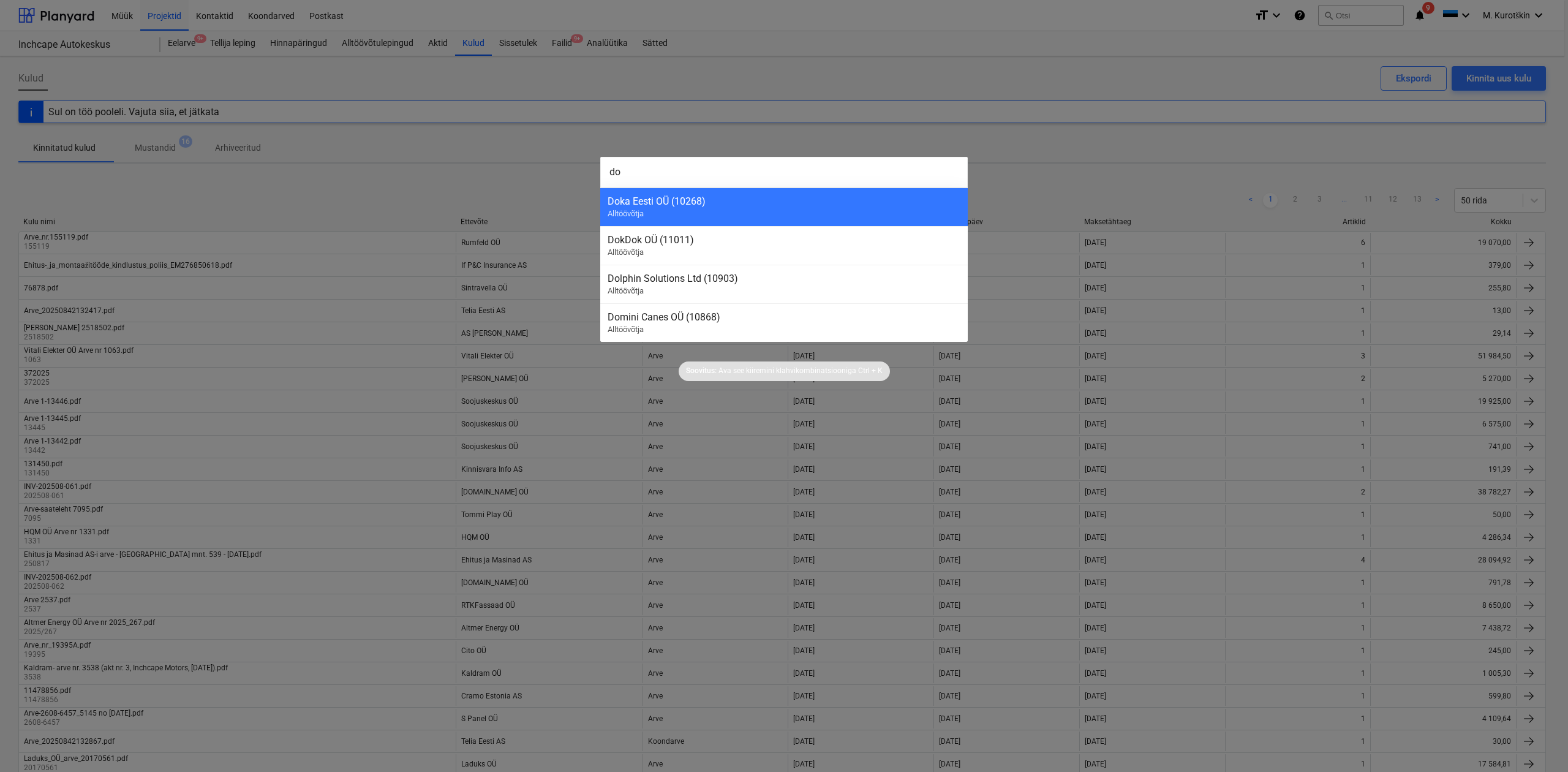
type input "dos"
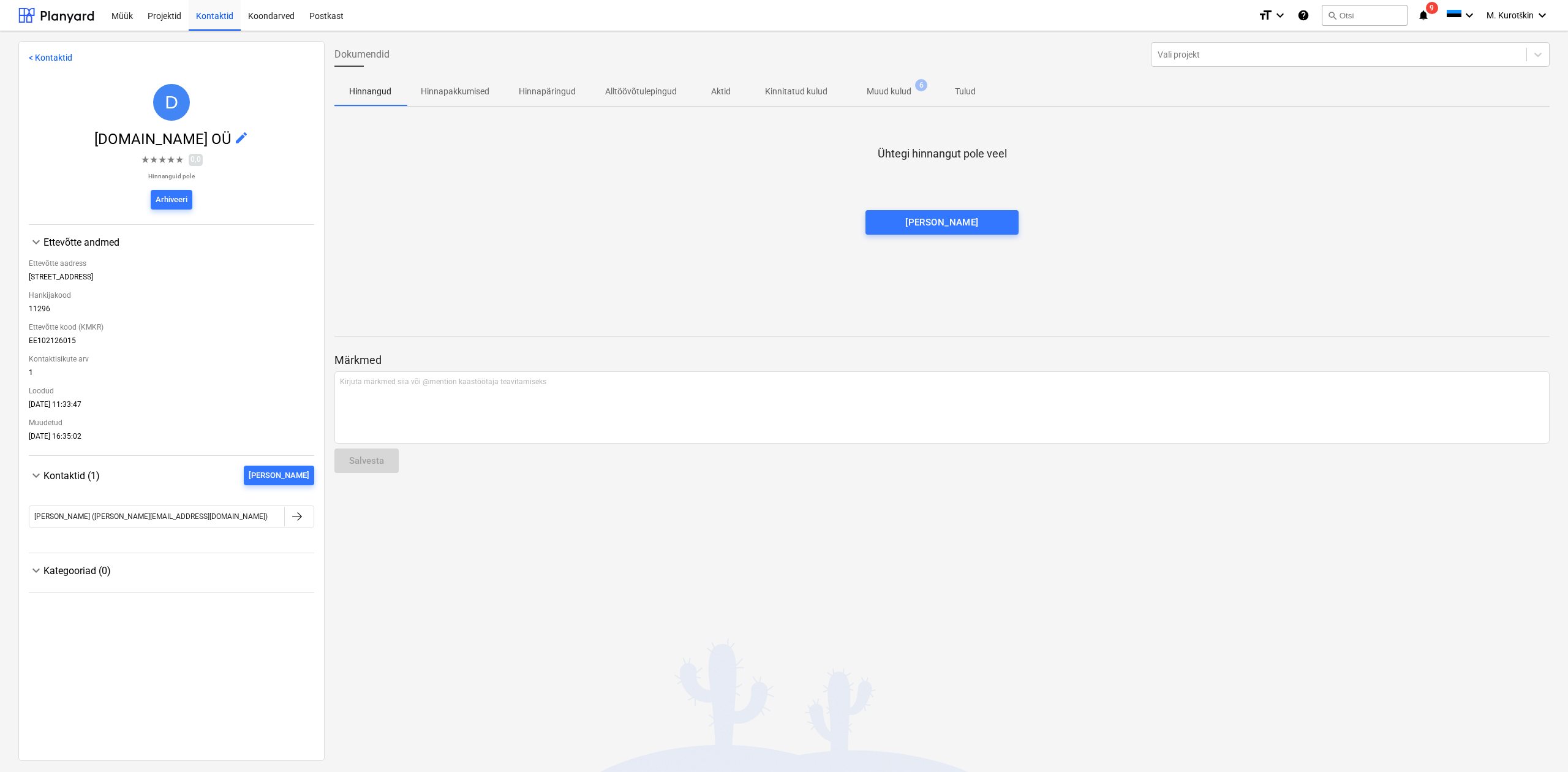
click at [787, 305] on div "Dokumendid Vali projekt Hinnangud Hinnapakkumised Hinnapäringud Alltöövõtulepin…" at bounding box center [942, 400] width 1235 height 719
click at [911, 95] on p "Muud kulud" at bounding box center [889, 91] width 45 height 13
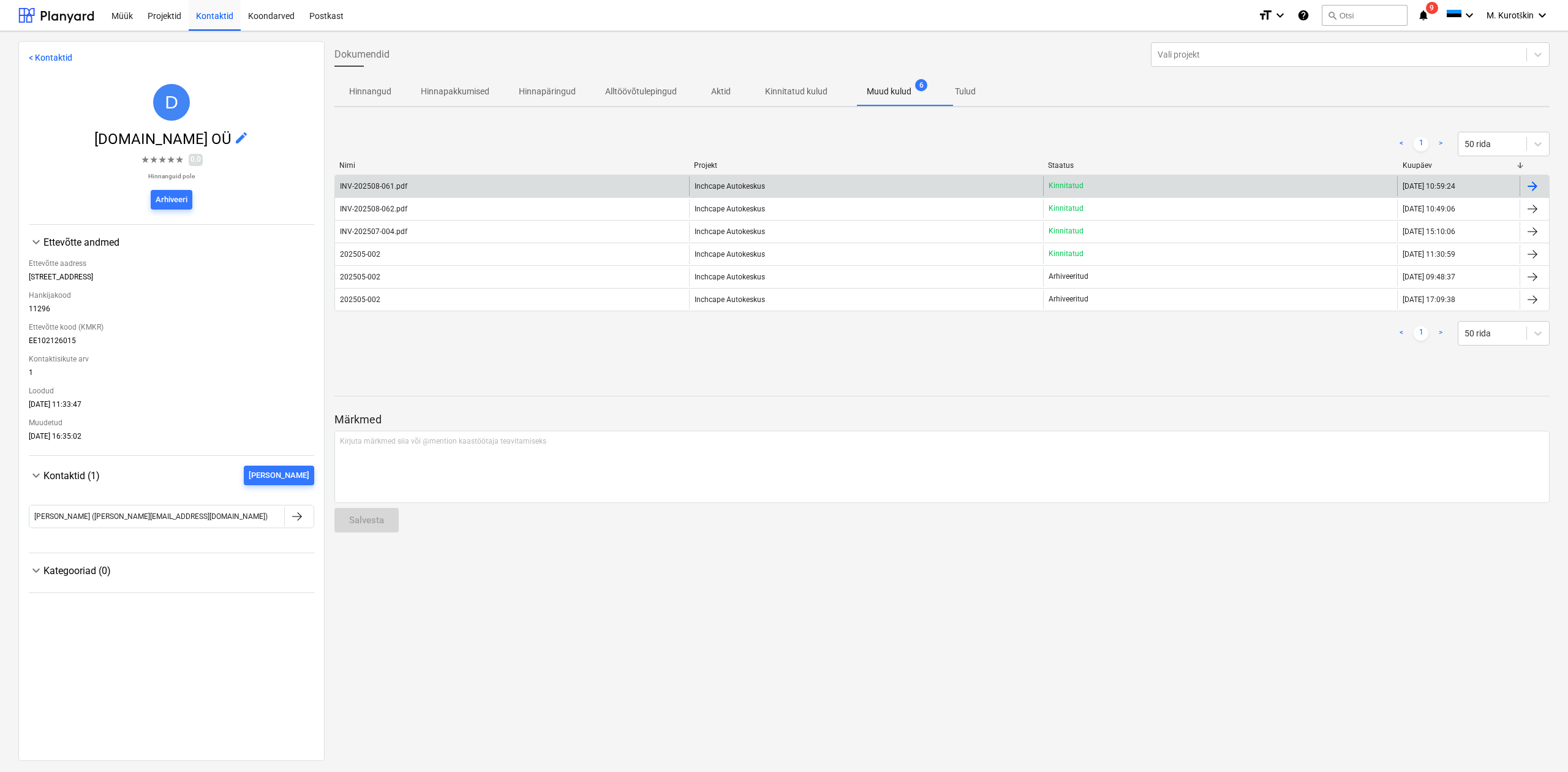
click at [752, 190] on span "Inchcape Autokeskus" at bounding box center [730, 186] width 70 height 8
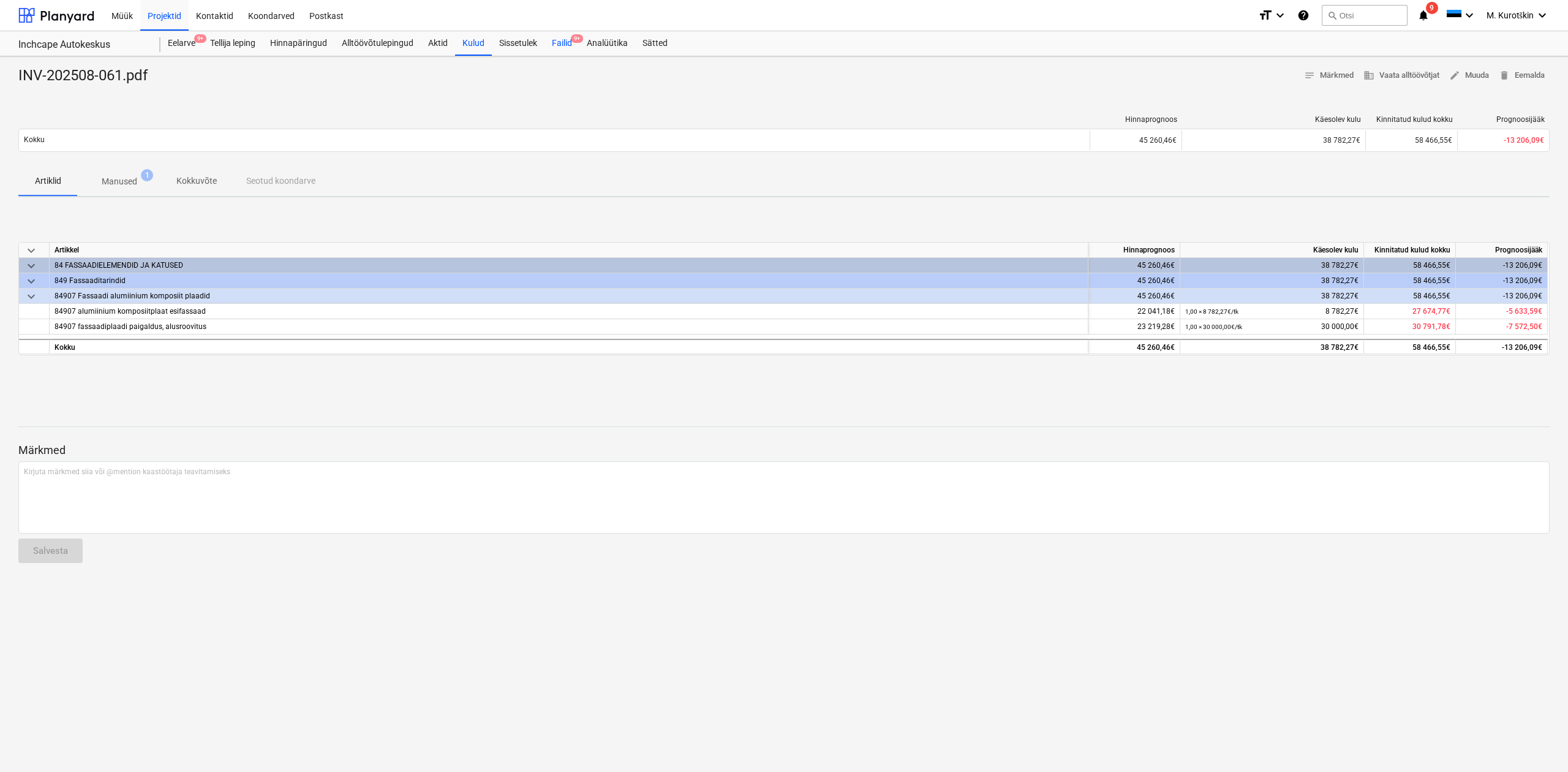
click at [580, 49] on div "Failid 9+" at bounding box center [562, 43] width 35 height 24
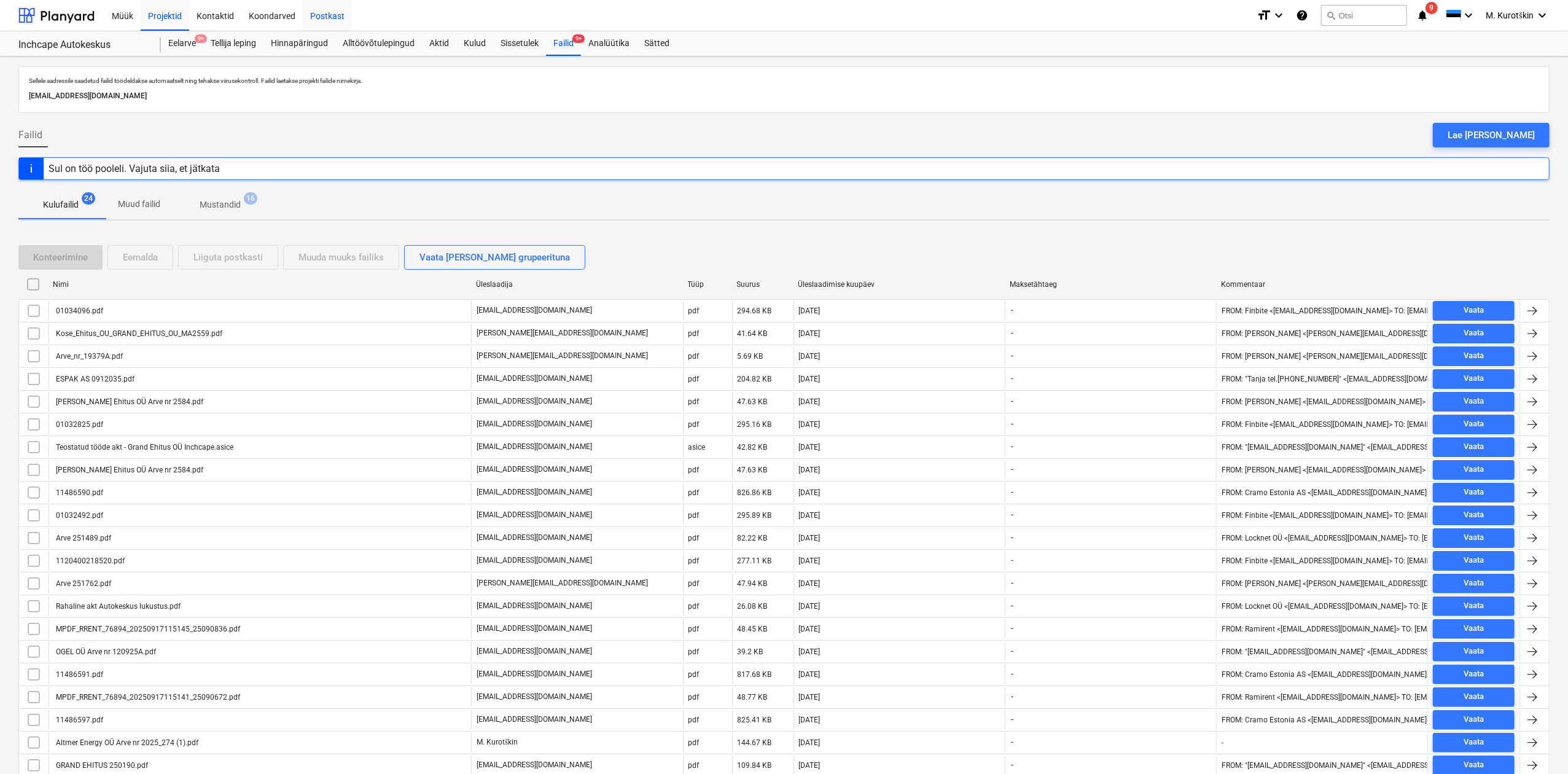
click at [330, 13] on div "Postkast" at bounding box center [327, 15] width 49 height 31
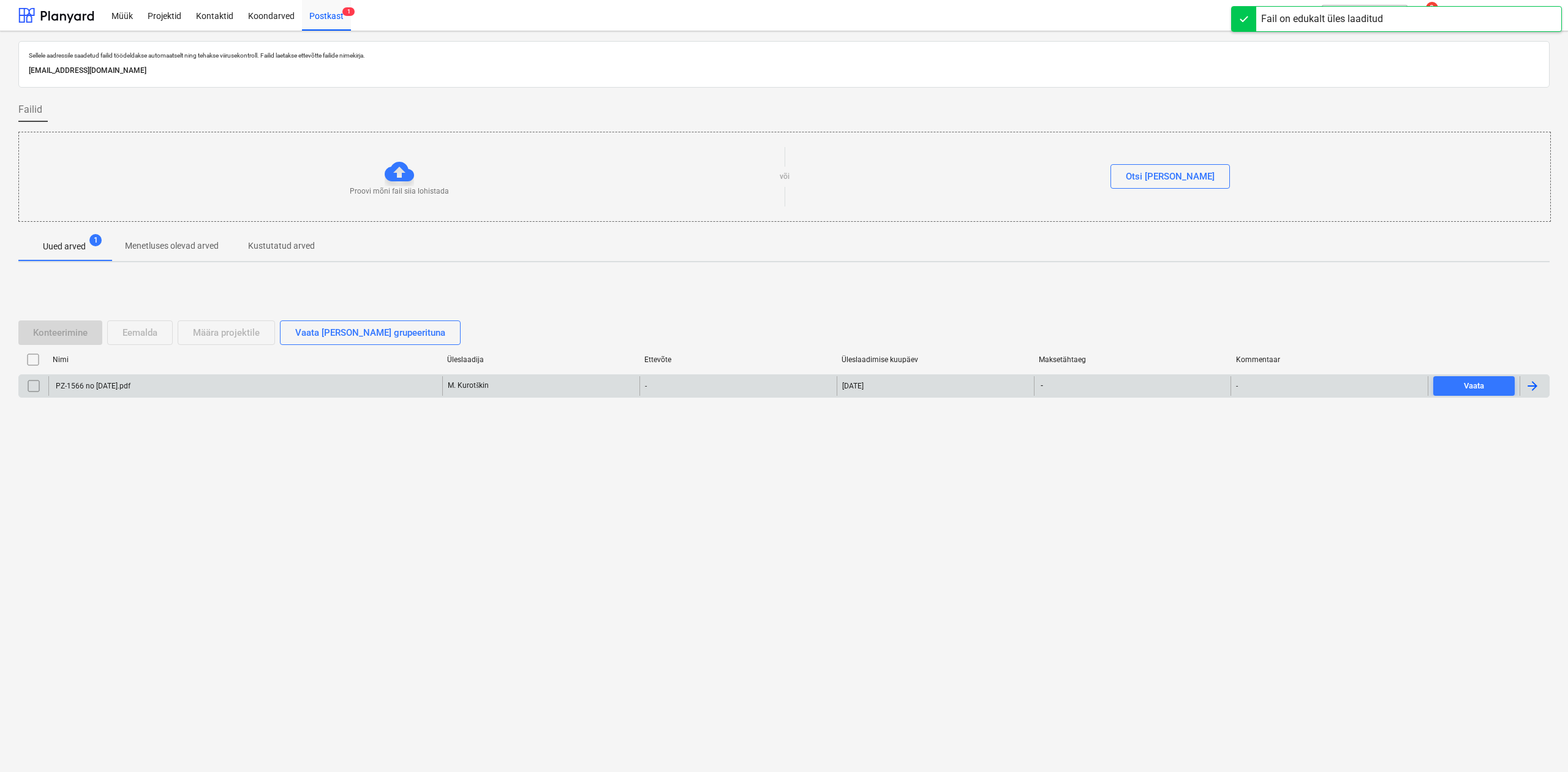
click at [180, 393] on div "PZ-1566 no [DATE].pdf" at bounding box center [245, 386] width 394 height 19
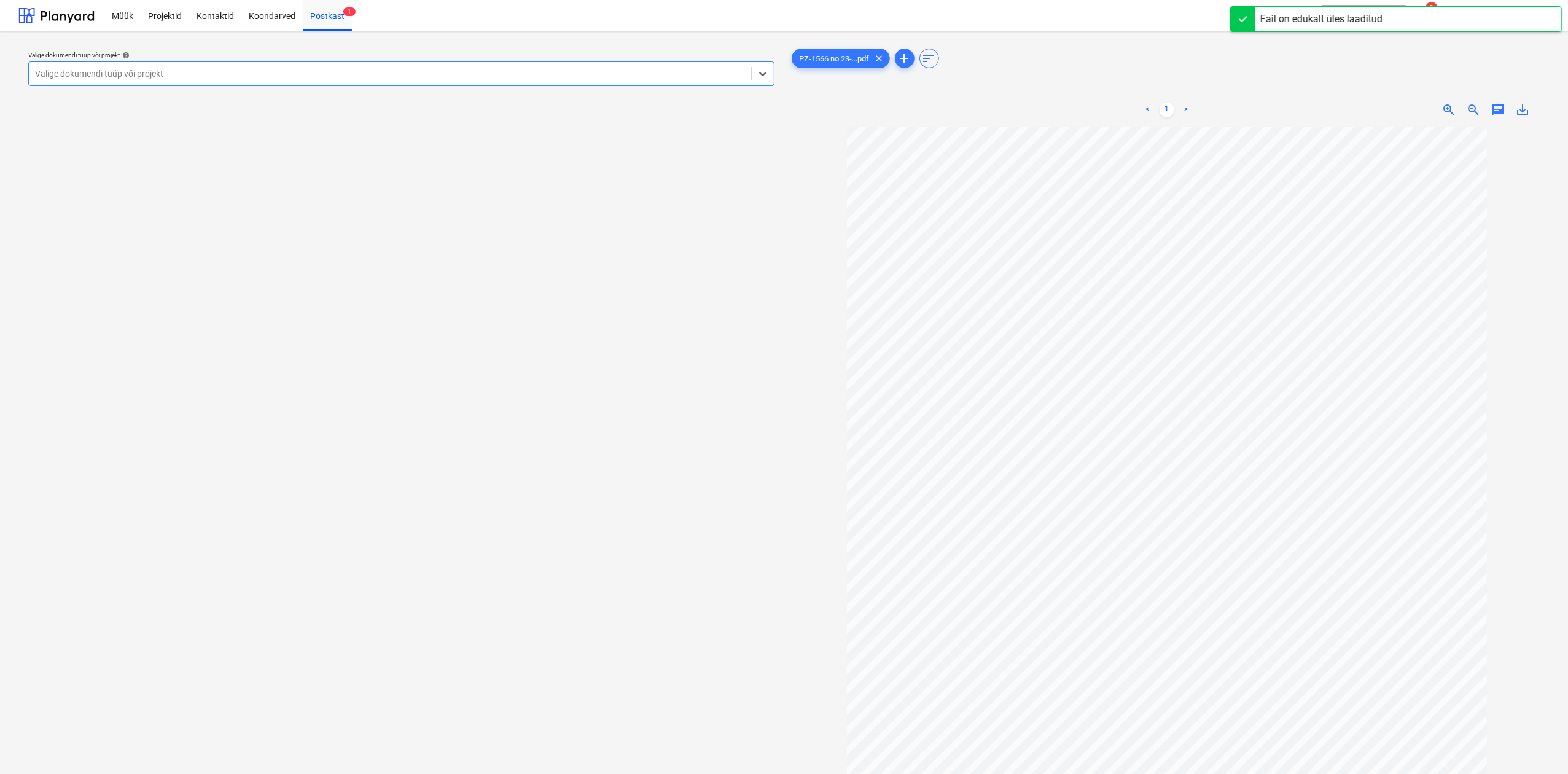
click at [241, 78] on div at bounding box center [390, 74] width 710 height 12
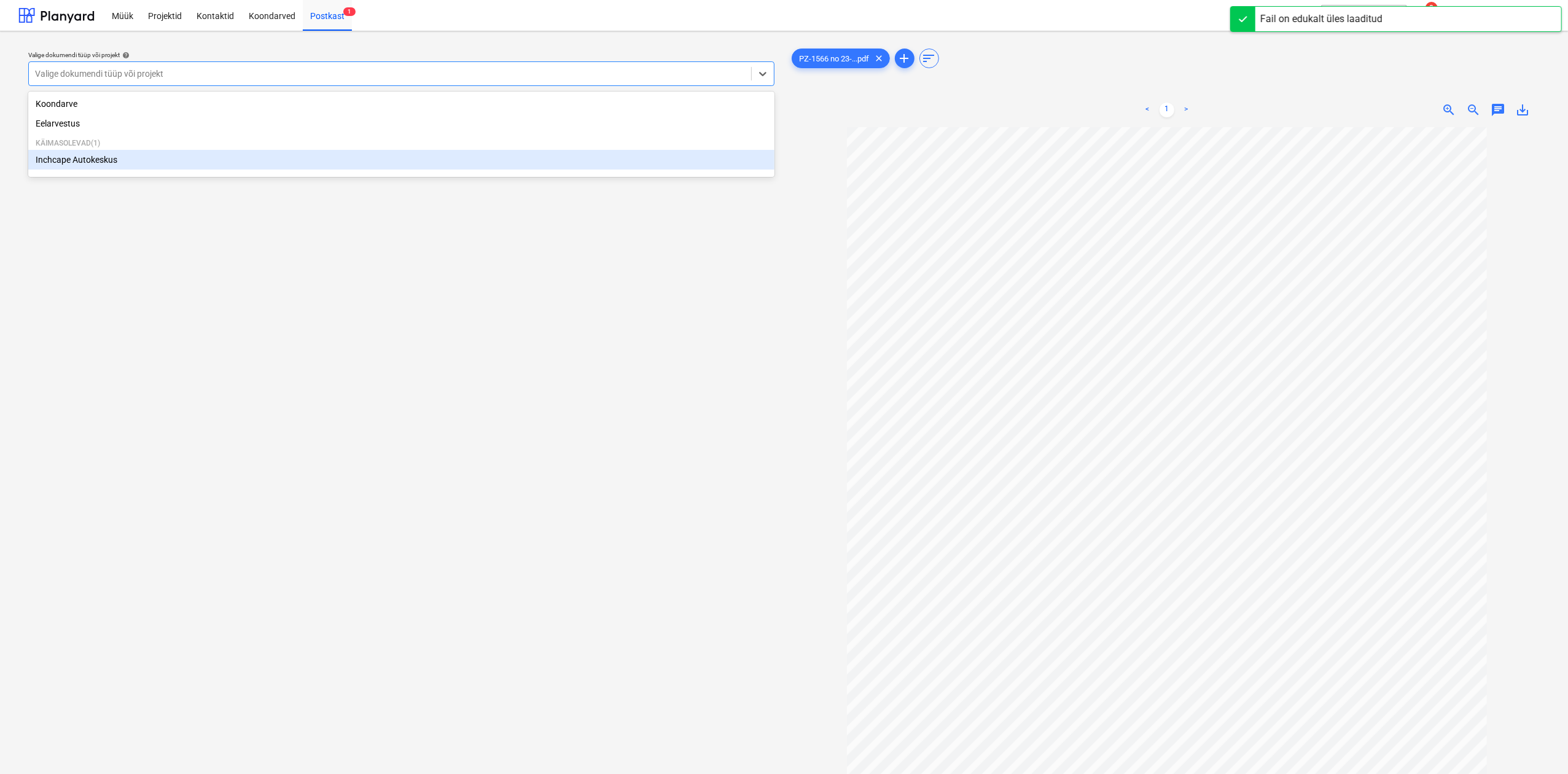
click at [82, 160] on div "Inchcape Autokeskus" at bounding box center [401, 159] width 746 height 19
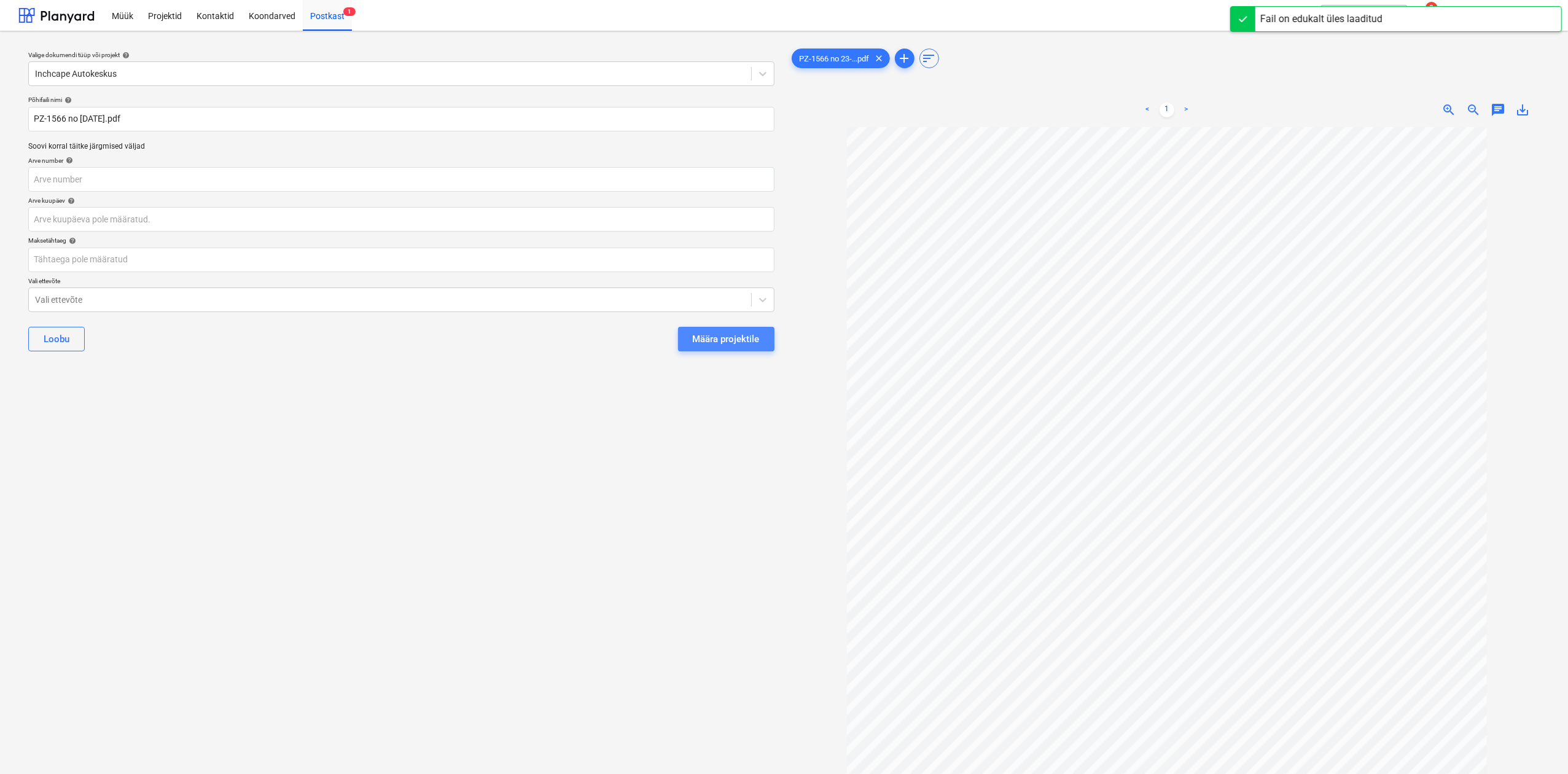
click at [747, 345] on div "Määra projektile" at bounding box center [726, 339] width 67 height 16
